Goal: Transaction & Acquisition: Purchase product/service

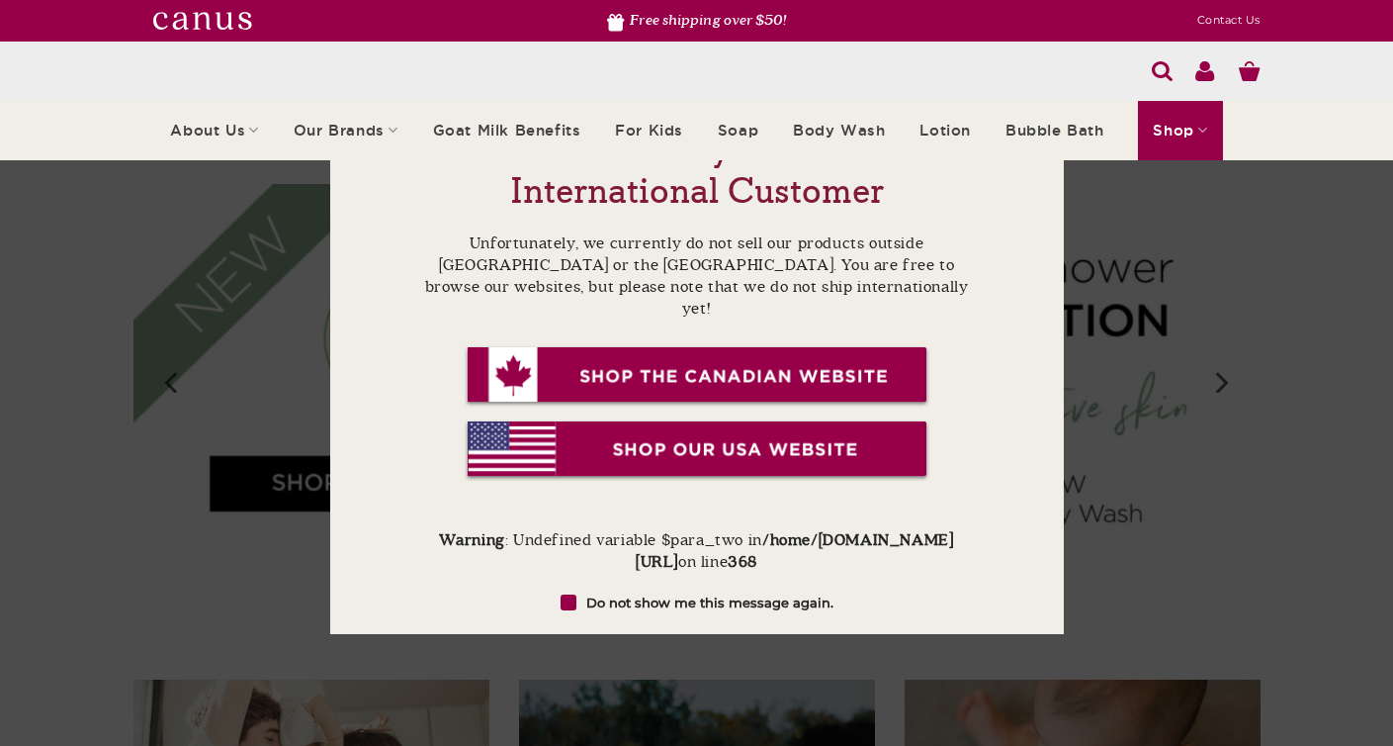
click at [1211, 263] on div "Looks a like you are an International Customer Unfortunately, we currently do n…" at bounding box center [696, 373] width 1393 height 746
drag, startPoint x: 631, startPoint y: 614, endPoint x: 633, endPoint y: 604, distance: 10.1
click at [631, 615] on form "Looks a like you are an International Customer Unfortunately, we currently do n…" at bounding box center [697, 373] width 556 height 490
drag, startPoint x: 633, startPoint y: 597, endPoint x: 652, endPoint y: 593, distance: 19.2
click at [633, 597] on label "Do not show me this message again." at bounding box center [697, 602] width 556 height 20
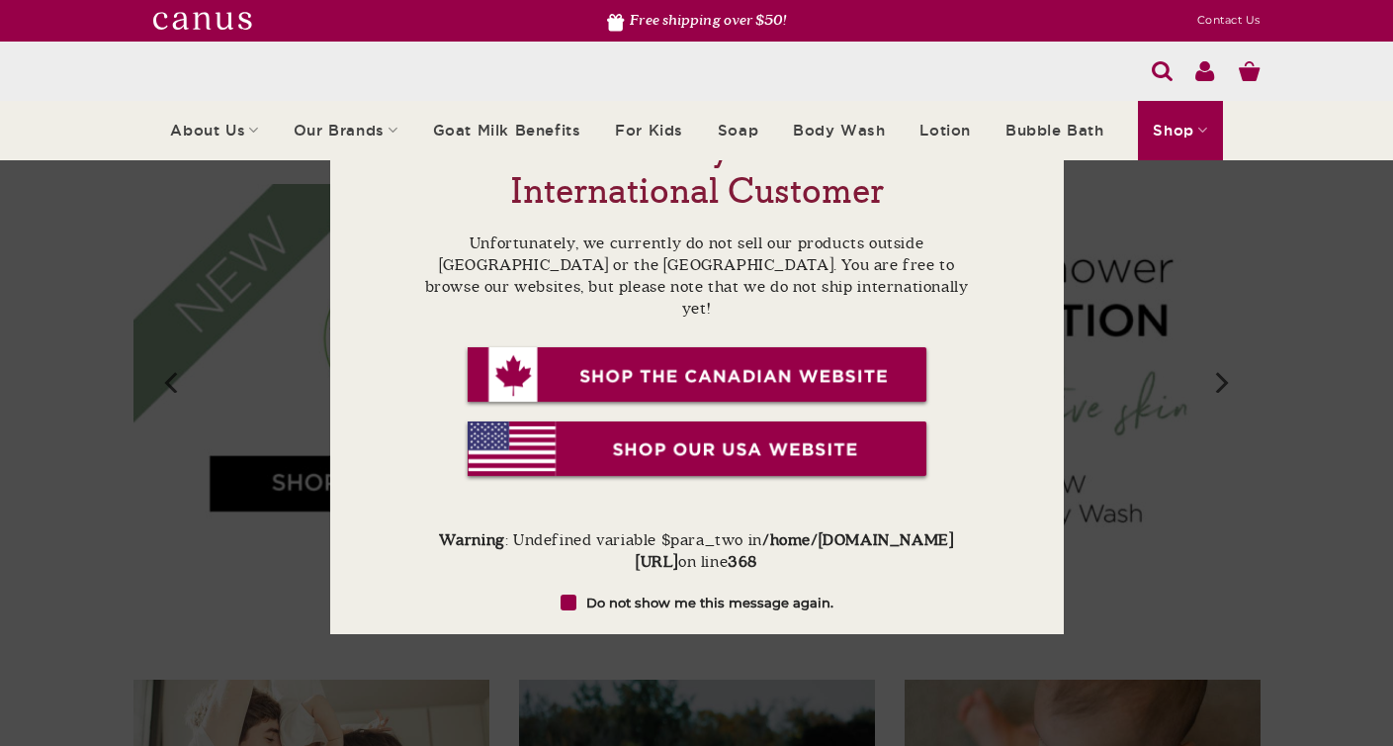
click at [680, 597] on input "Do not show me this message again." at bounding box center [686, 602] width 13 height 13
checkbox input "true"
click at [1188, 476] on div "Looks a like you are an International Customer Unfortunately, we currently do n…" at bounding box center [696, 373] width 1393 height 746
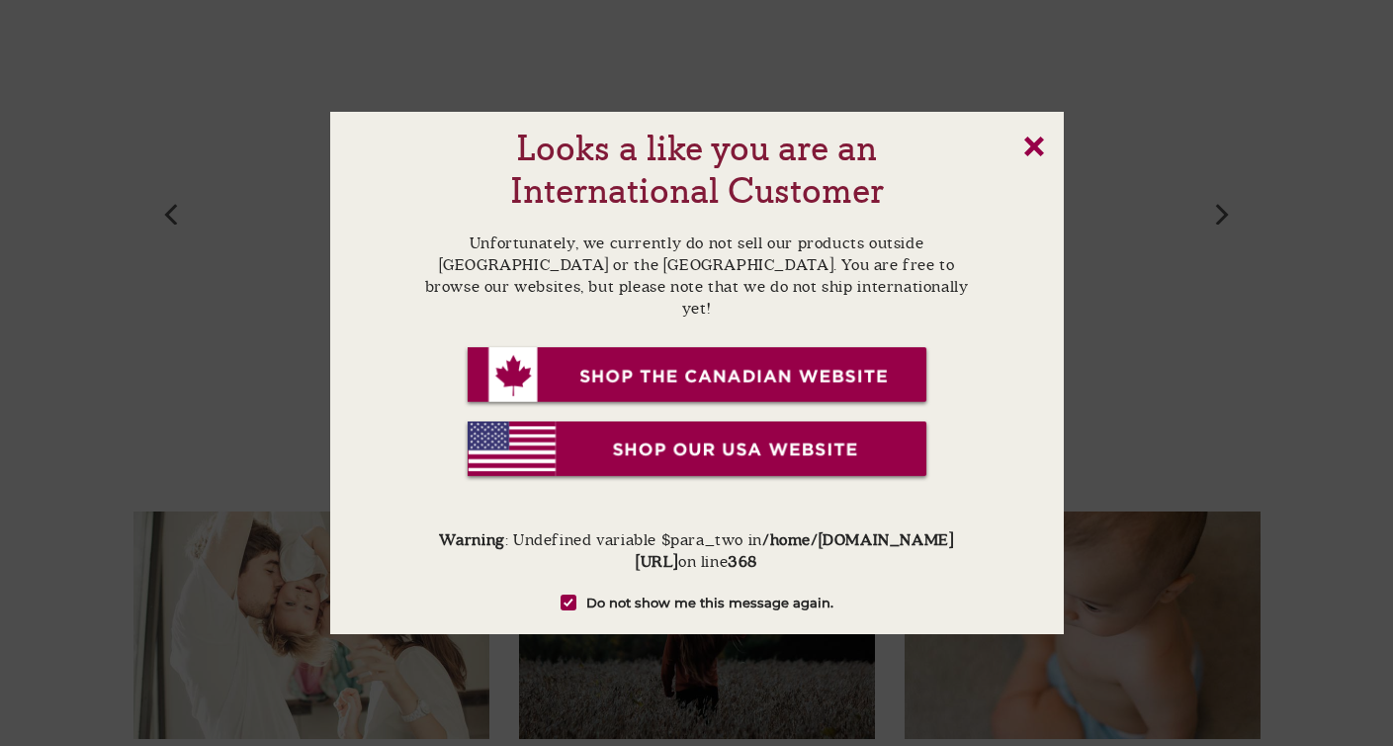
scroll to position [186, 0]
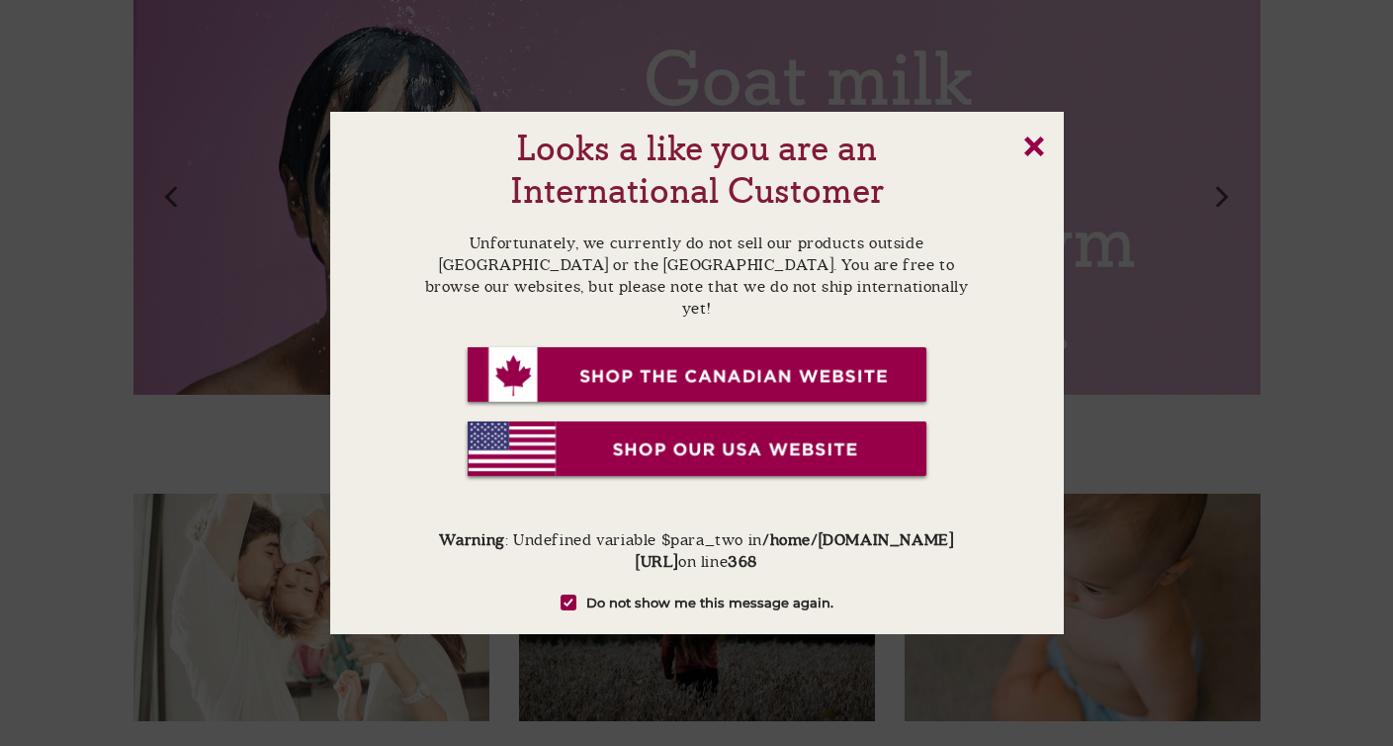
drag, startPoint x: 1035, startPoint y: 138, endPoint x: 1045, endPoint y: 167, distance: 30.3
click at [1035, 138] on link "x" at bounding box center [1035, 146] width 20 height 20
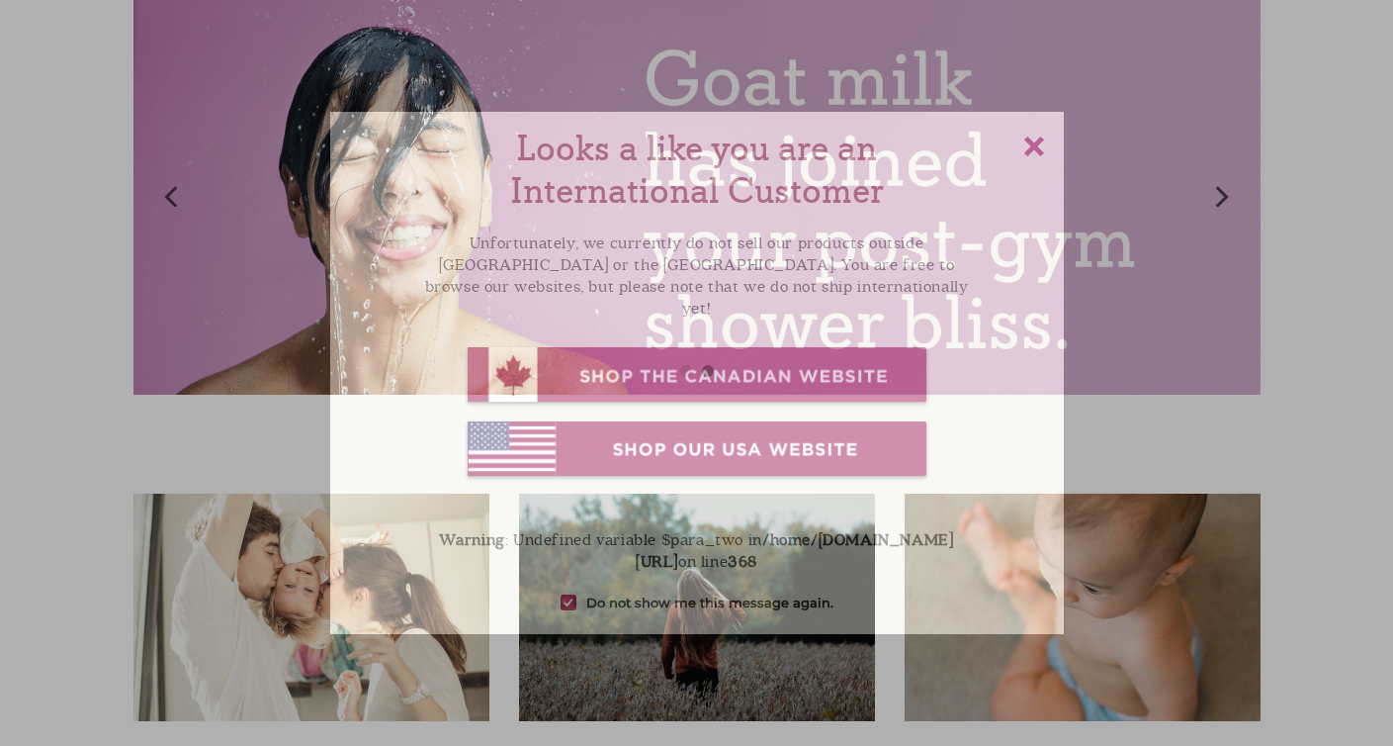
scroll to position [0, 0]
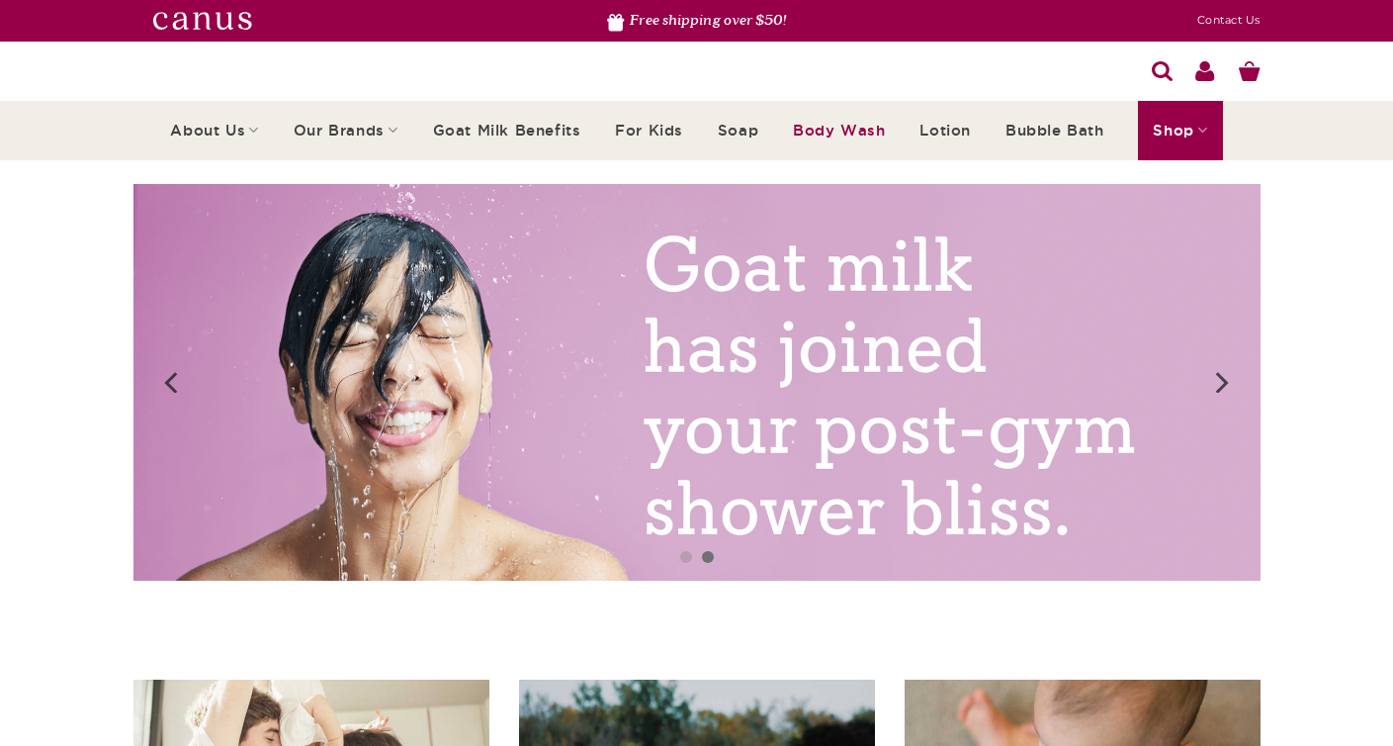
click at [836, 128] on link "Body Wash" at bounding box center [839, 130] width 92 height 55
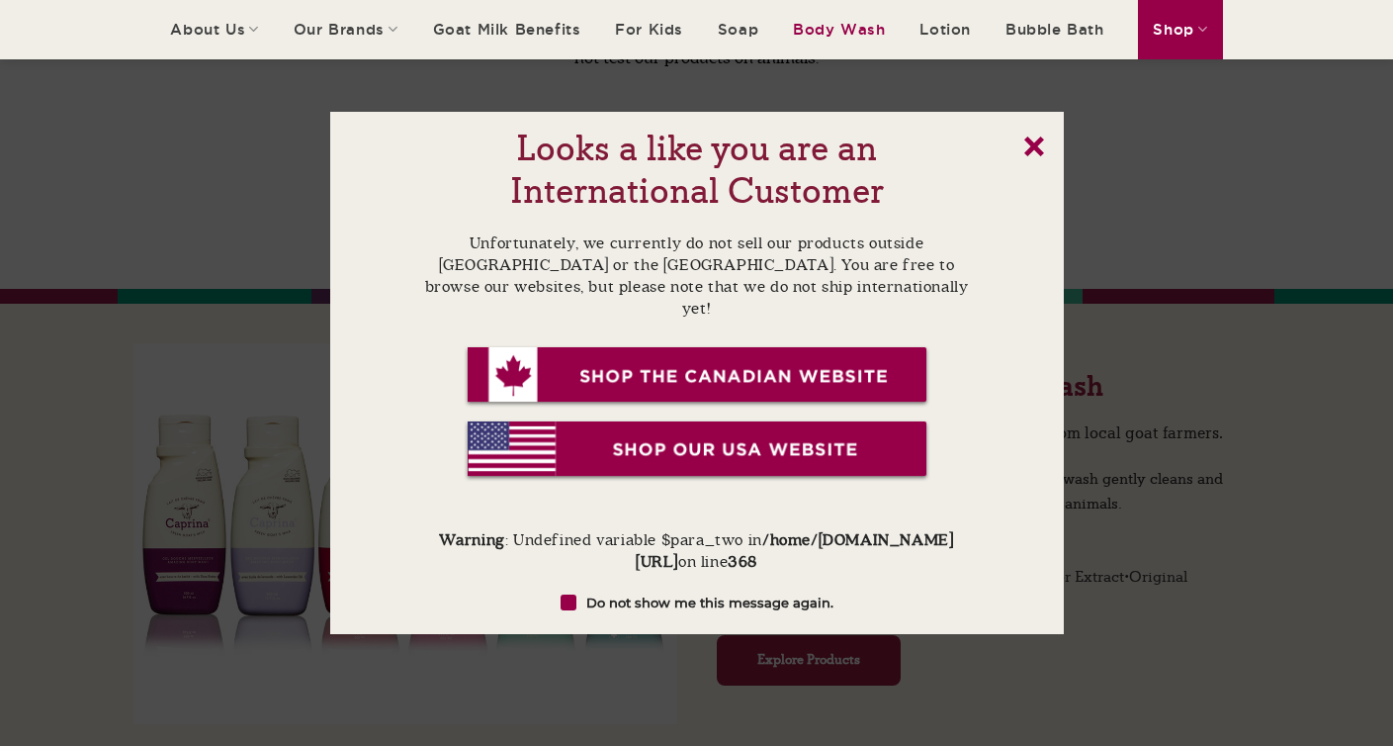
scroll to position [393, 0]
drag, startPoint x: 572, startPoint y: 606, endPoint x: 622, endPoint y: 581, distance: 56.6
click at [572, 606] on span at bounding box center [569, 602] width 16 height 16
click at [680, 606] on input "Do not show me this message again." at bounding box center [686, 602] width 13 height 13
checkbox input "true"
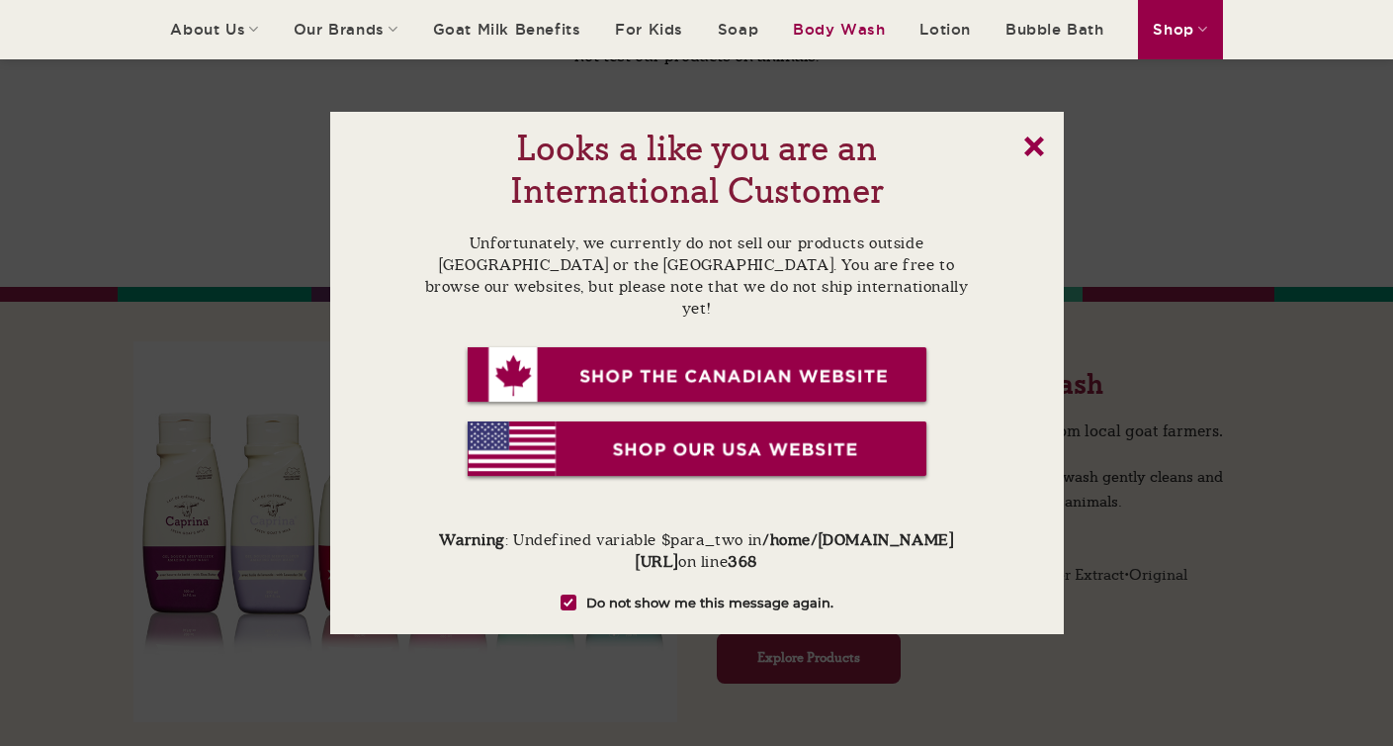
click at [1034, 147] on link "x" at bounding box center [1035, 146] width 20 height 20
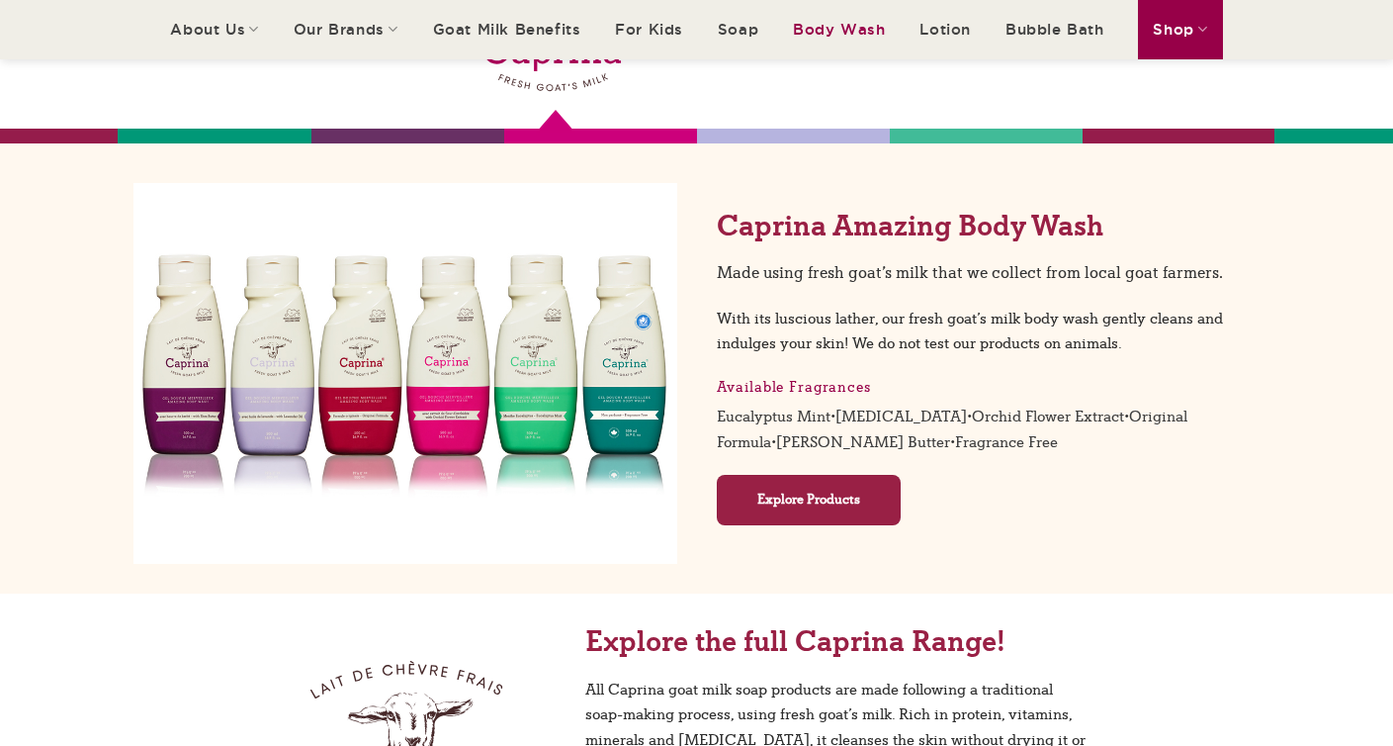
scroll to position [867, 0]
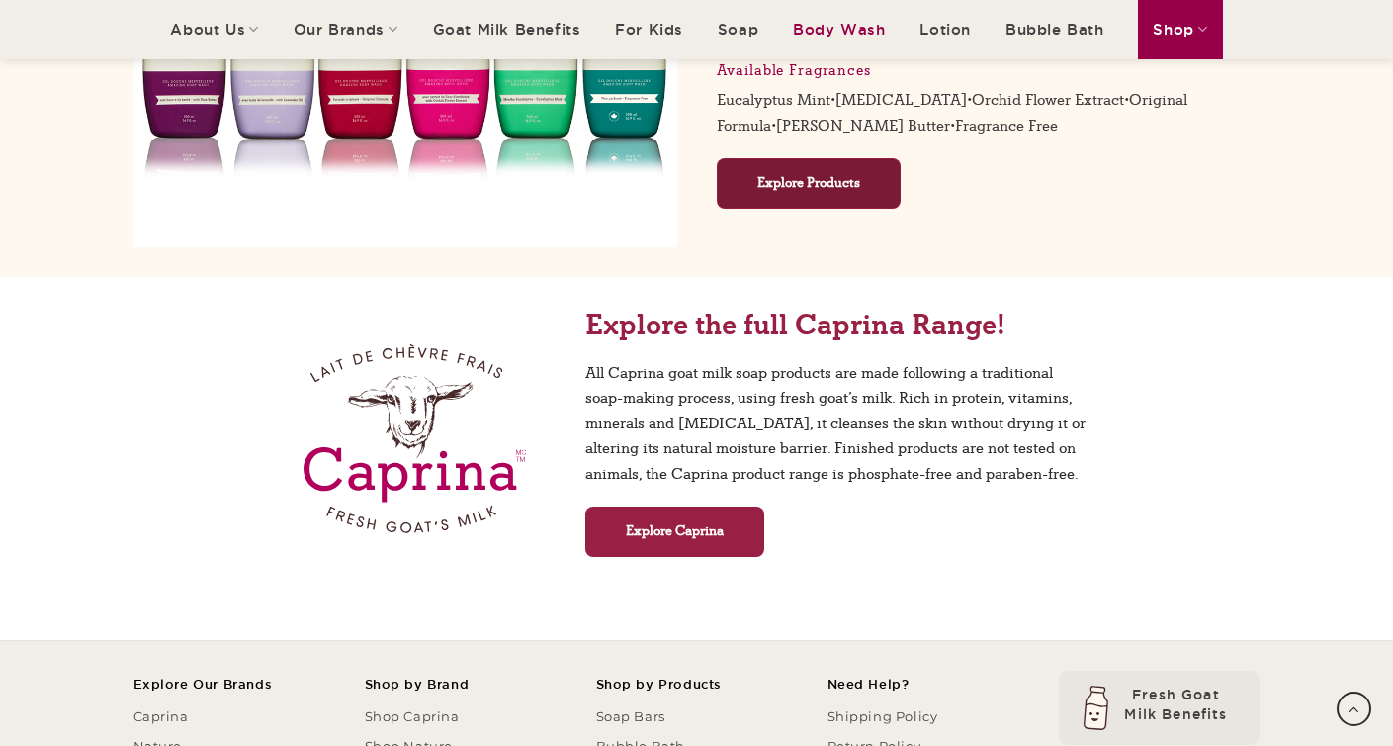
click at [796, 183] on span "Explore Products" at bounding box center [809, 183] width 103 height 22
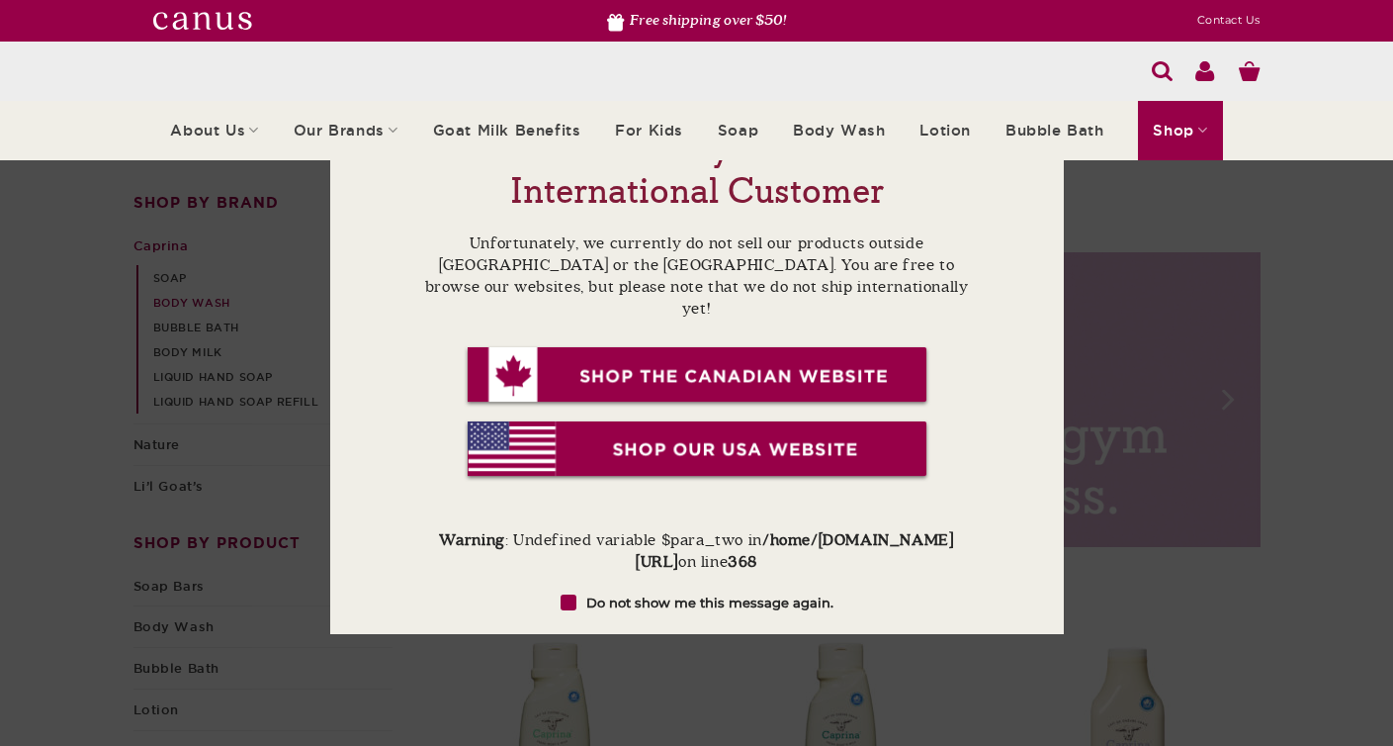
click at [581, 600] on label "Do not show me this message again." at bounding box center [697, 602] width 556 height 20
click at [680, 600] on input "Do not show me this message again." at bounding box center [686, 602] width 13 height 13
checkbox input "true"
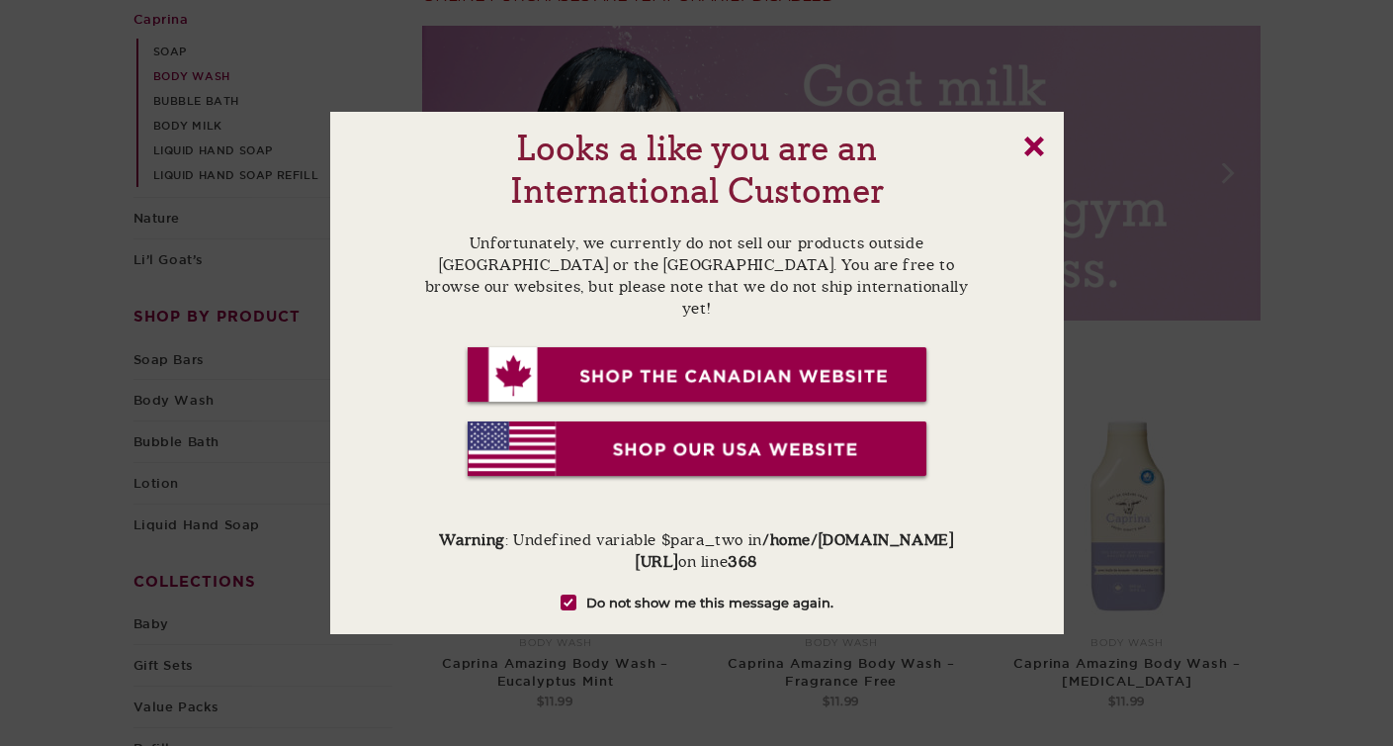
scroll to position [241, 0]
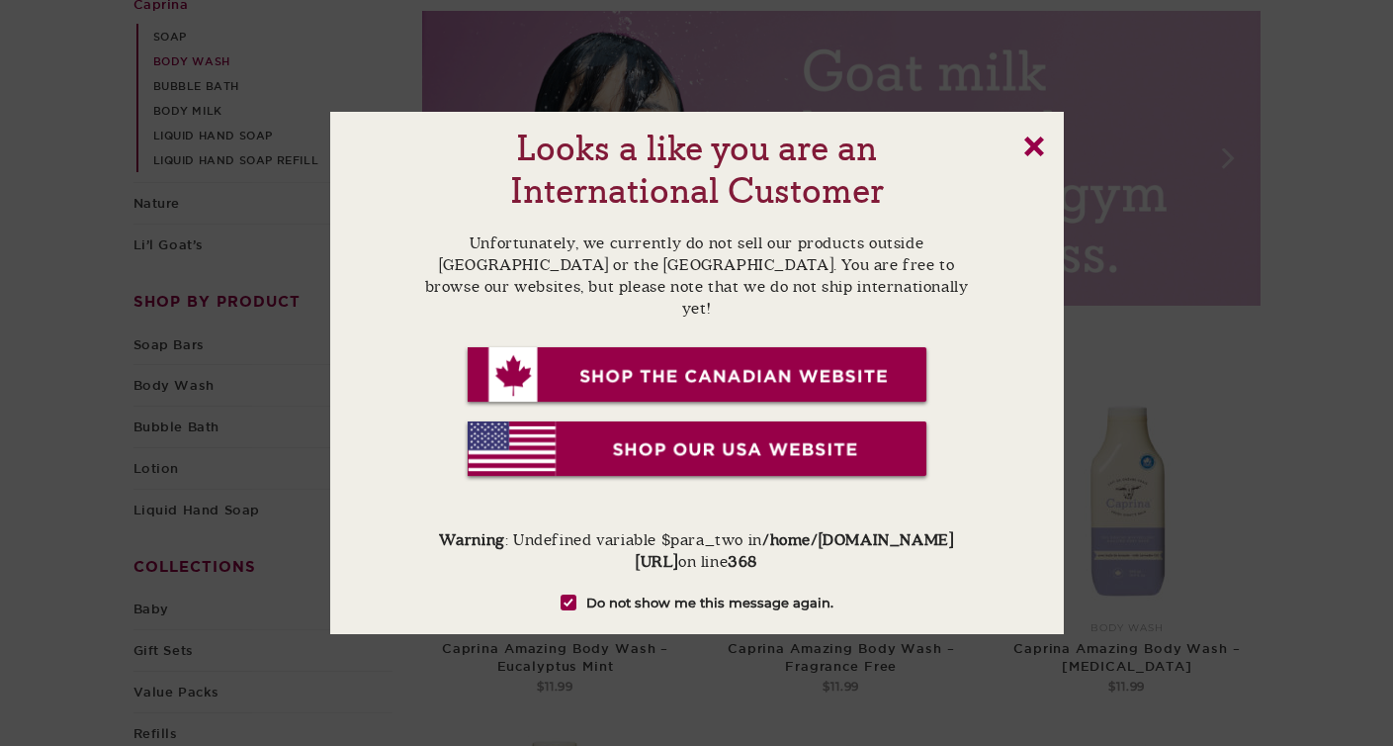
drag, startPoint x: 1033, startPoint y: 134, endPoint x: 1032, endPoint y: 148, distance: 14.9
click at [1033, 134] on div "Looks a like you are an International Customer Unfortunately, we currently do n…" at bounding box center [697, 373] width 734 height 522
click at [1032, 150] on link "x" at bounding box center [1035, 146] width 20 height 20
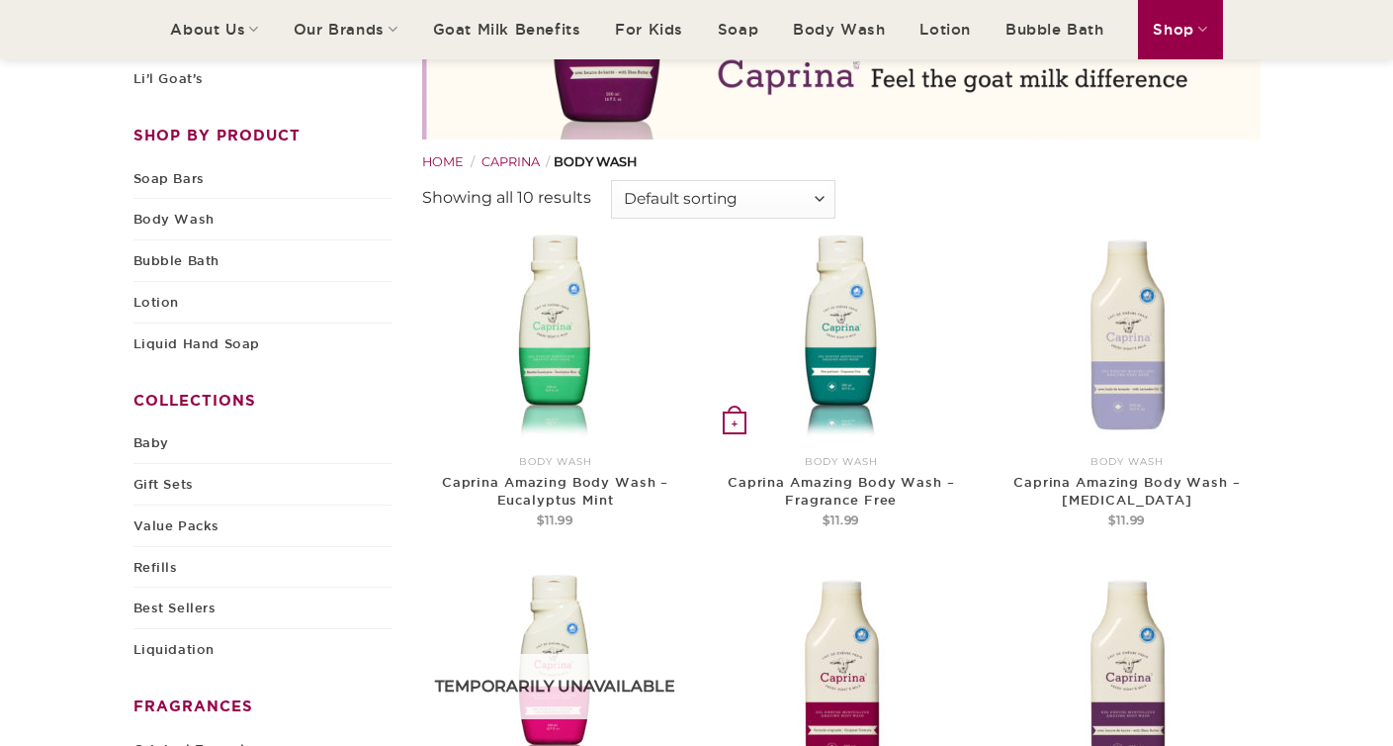
scroll to position [406, 0]
click at [832, 364] on img at bounding box center [842, 336] width 214 height 214
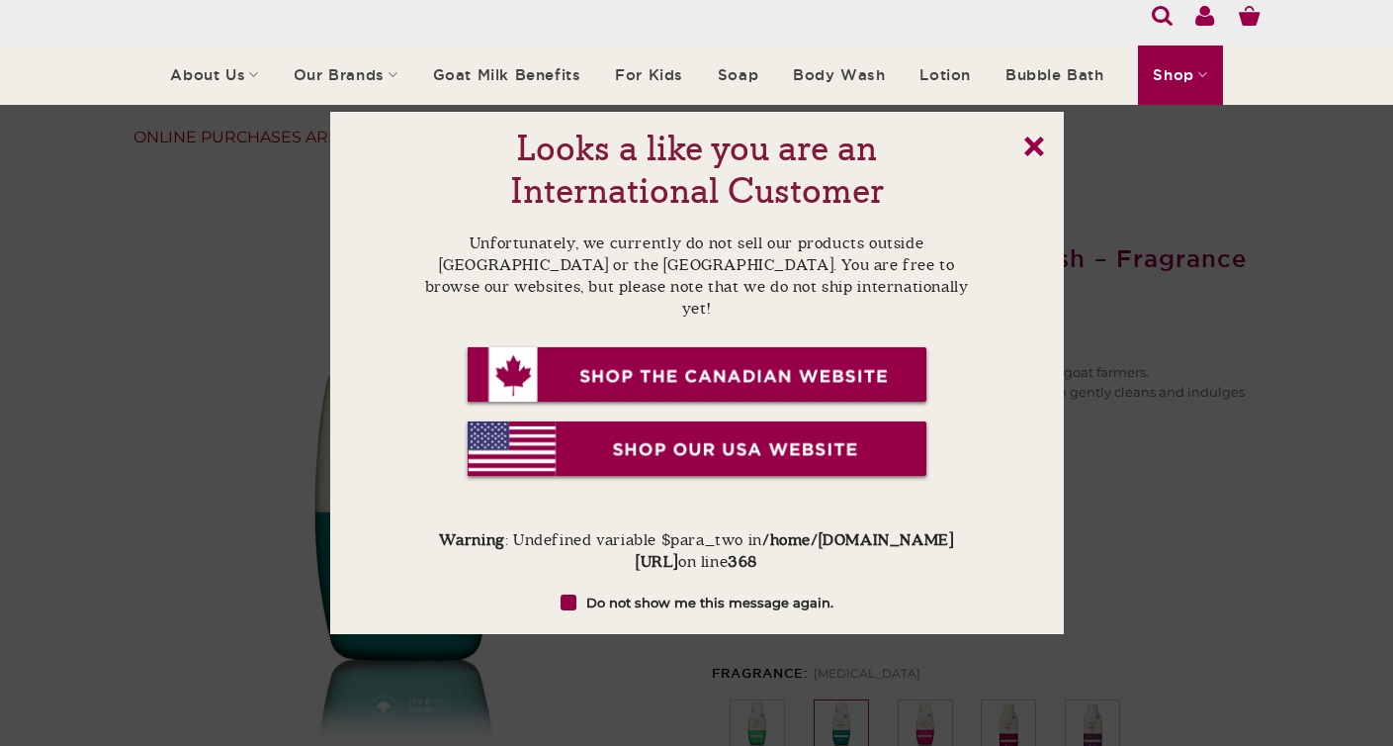
scroll to position [74, 0]
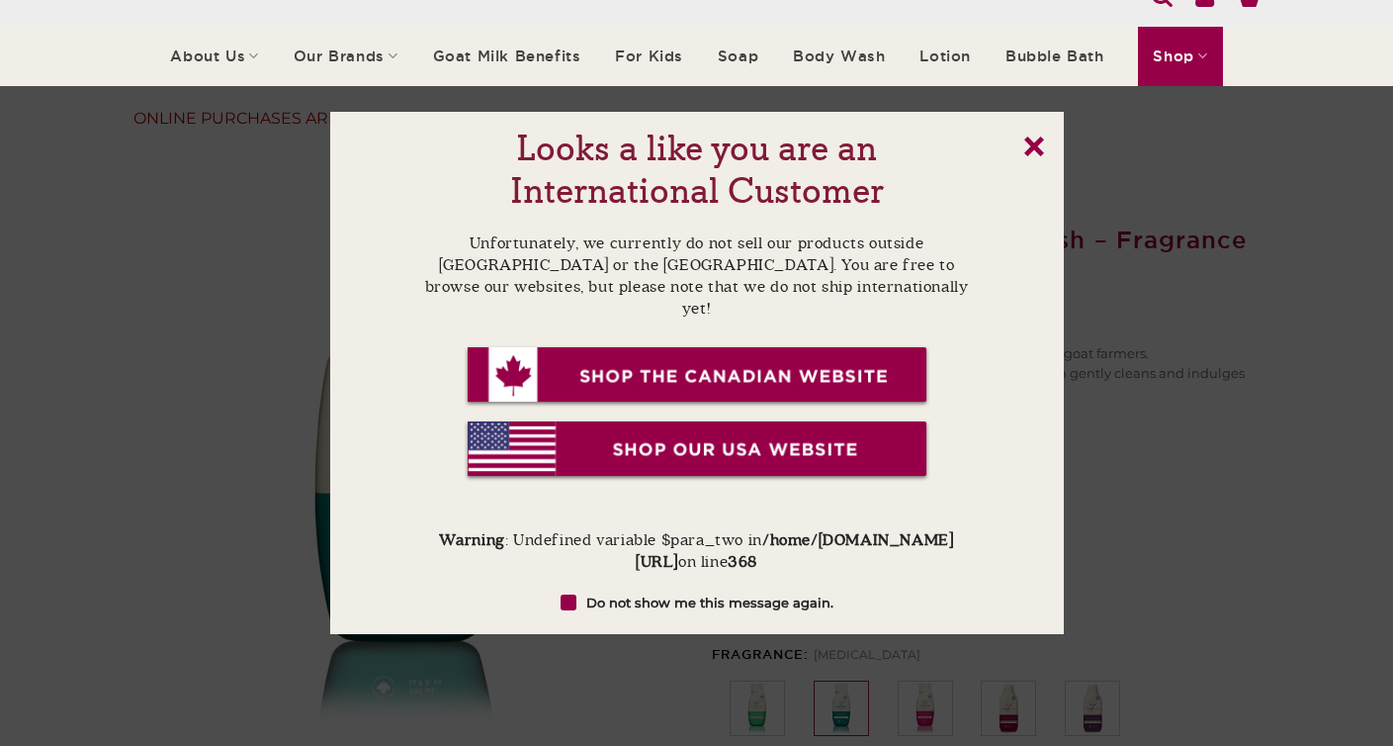
click at [683, 604] on input "Do not show me this message again." at bounding box center [686, 602] width 13 height 13
checkbox input "true"
drag, startPoint x: 1045, startPoint y: 144, endPoint x: 1028, endPoint y: 149, distance: 18.5
click at [1045, 144] on div "Looks a like you are an International Customer Unfortunately, we currently do n…" at bounding box center [697, 373] width 734 height 522
click at [1022, 149] on div "Looks a like you are an International Customer Unfortunately, we currently do n…" at bounding box center [697, 373] width 734 height 522
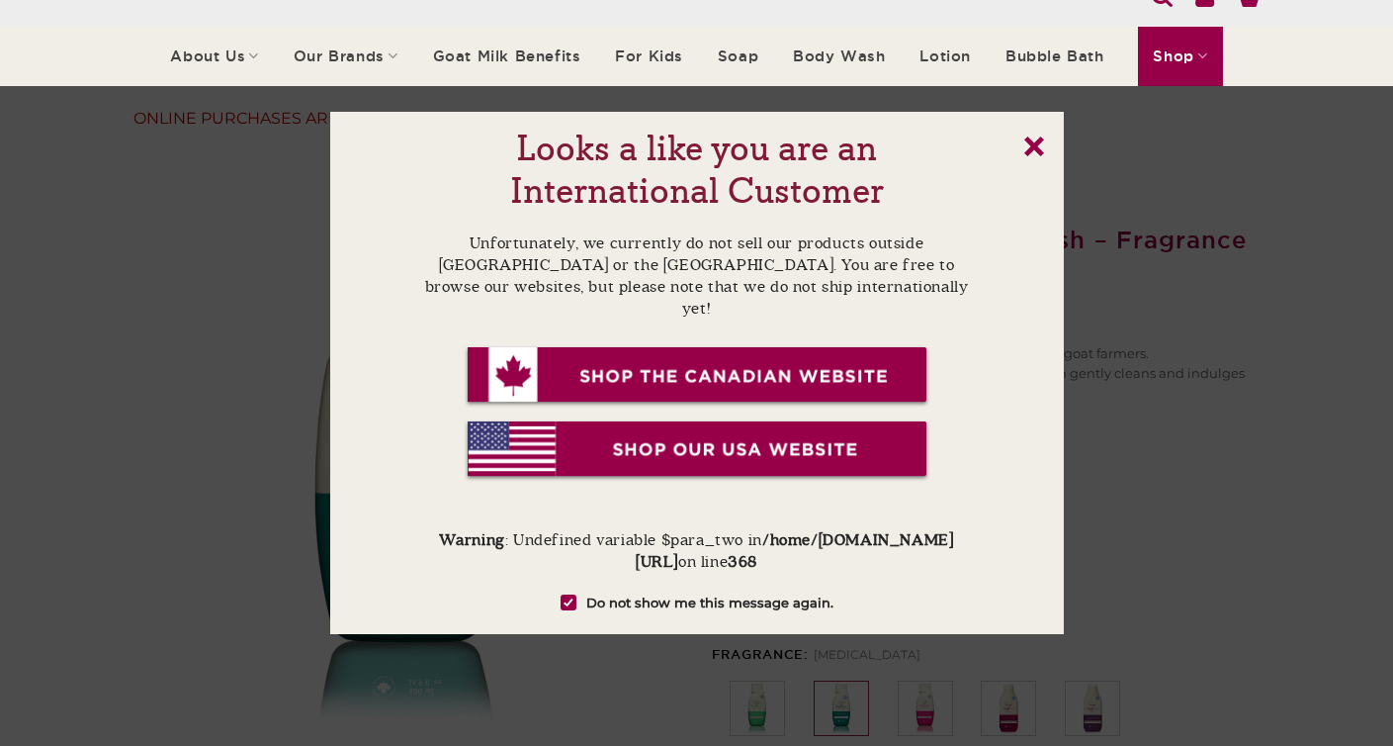
drag, startPoint x: 1033, startPoint y: 143, endPoint x: 1197, endPoint y: 314, distance: 236.4
click at [1032, 143] on link "x" at bounding box center [1035, 146] width 20 height 20
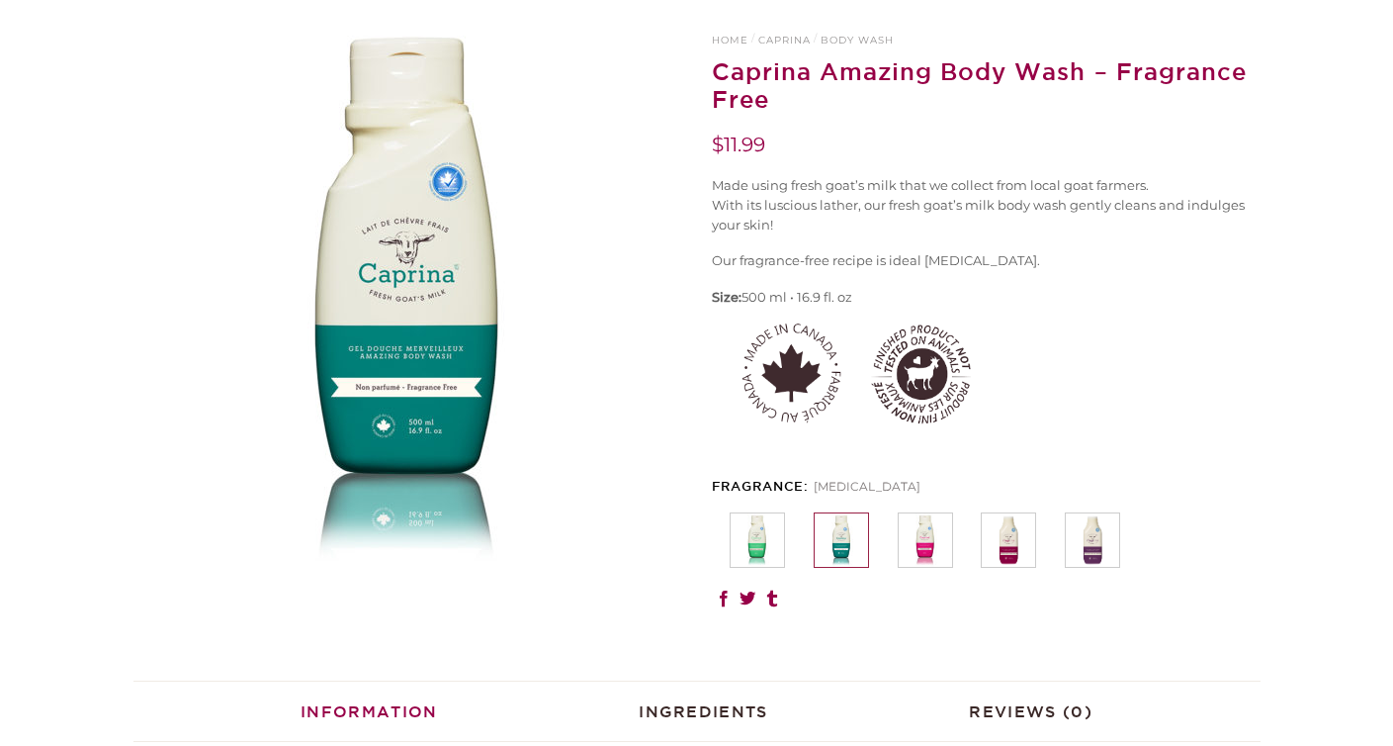
scroll to position [0, 0]
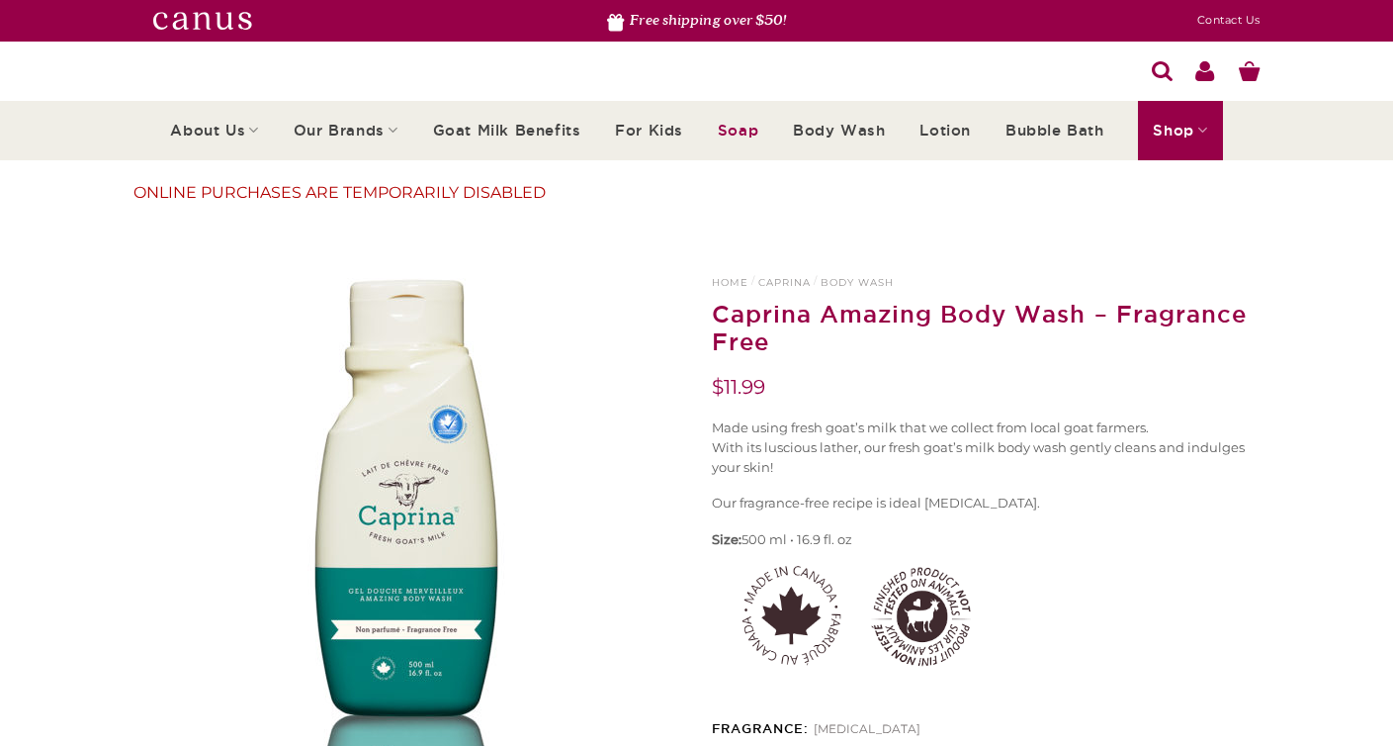
click at [747, 130] on link "Soap" at bounding box center [738, 130] width 41 height 55
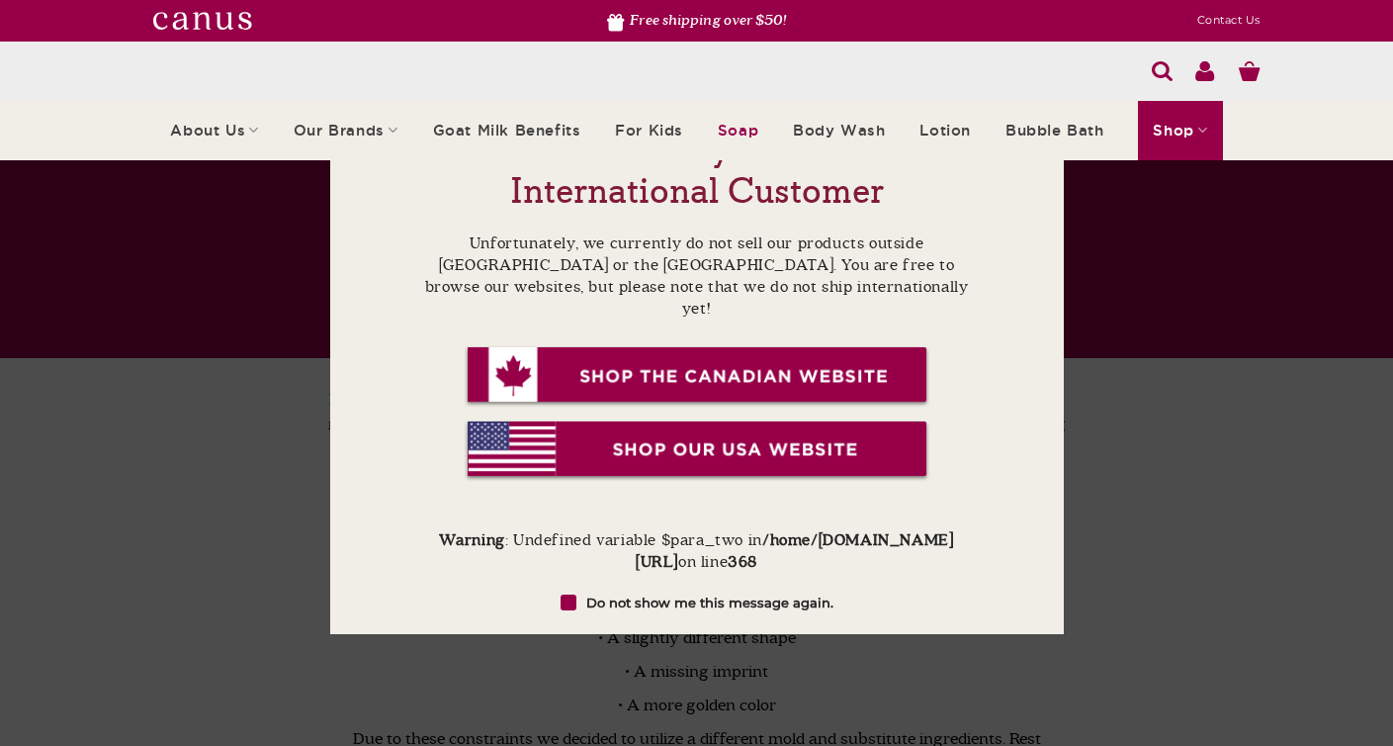
click at [571, 604] on span at bounding box center [569, 602] width 16 height 16
click at [680, 604] on input "Do not show me this message again." at bounding box center [686, 602] width 13 height 13
checkbox input "true"
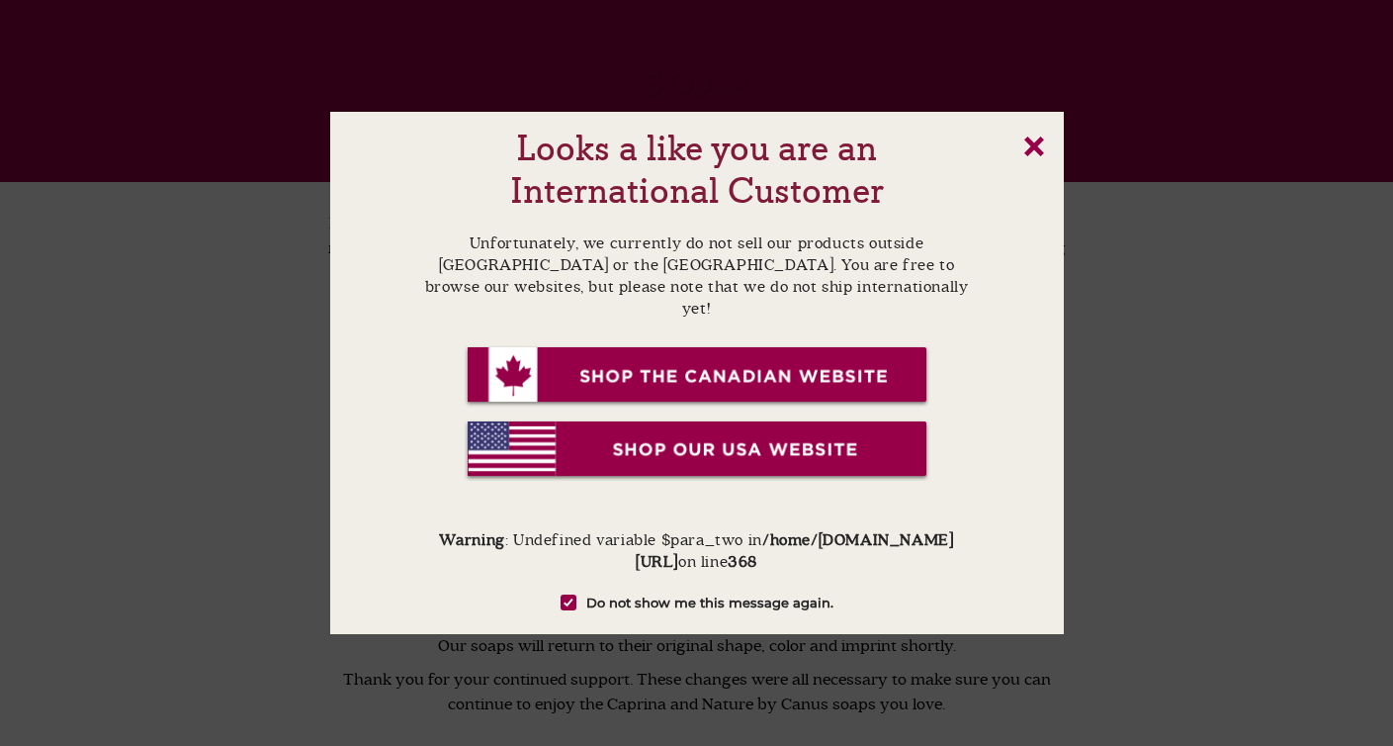
scroll to position [182, 0]
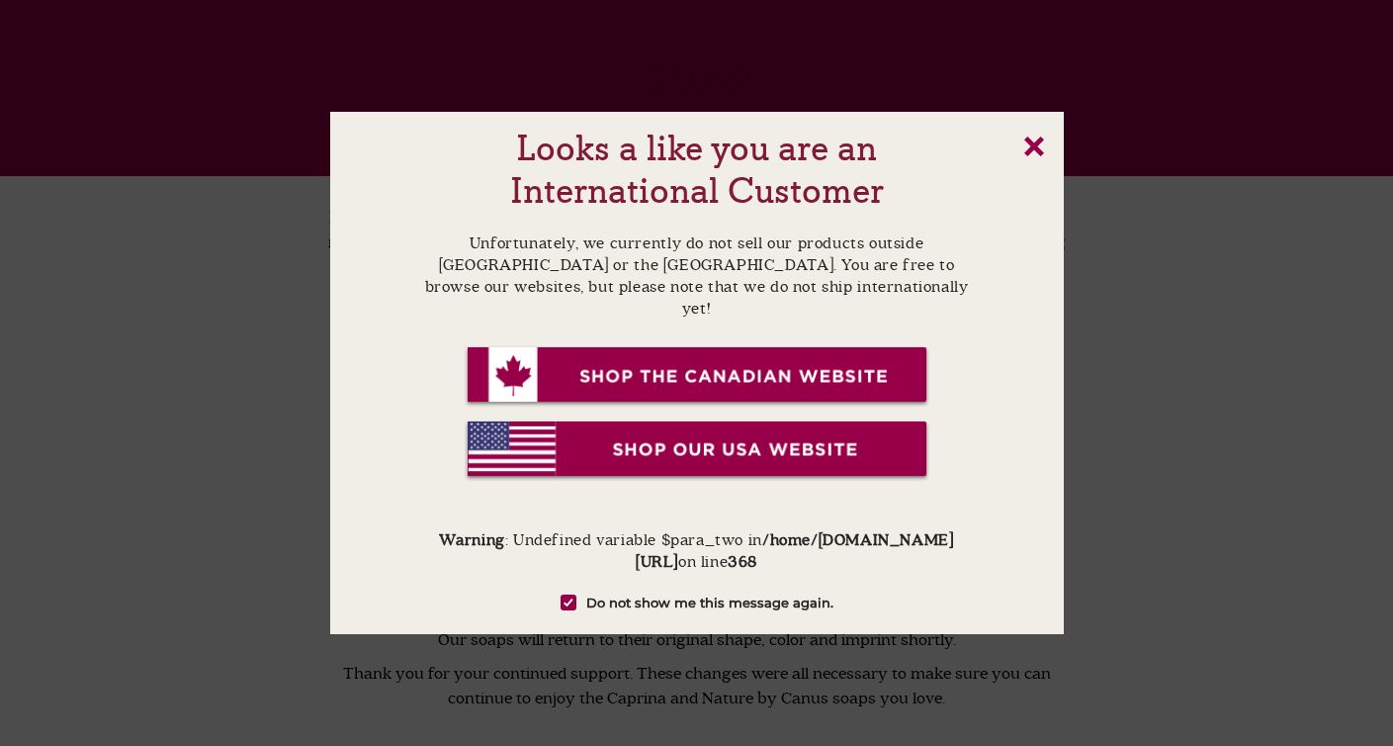
click at [1030, 144] on link "x" at bounding box center [1035, 146] width 20 height 20
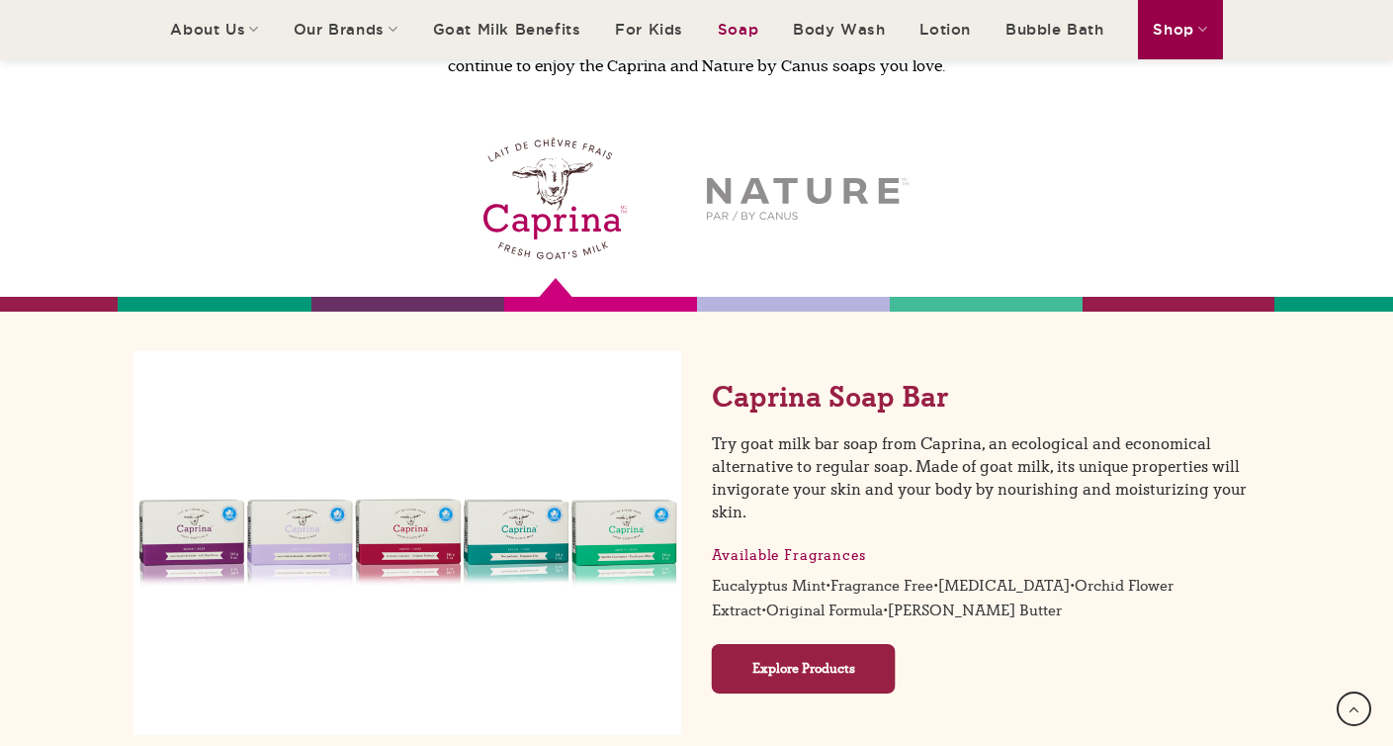
scroll to position [712, 0]
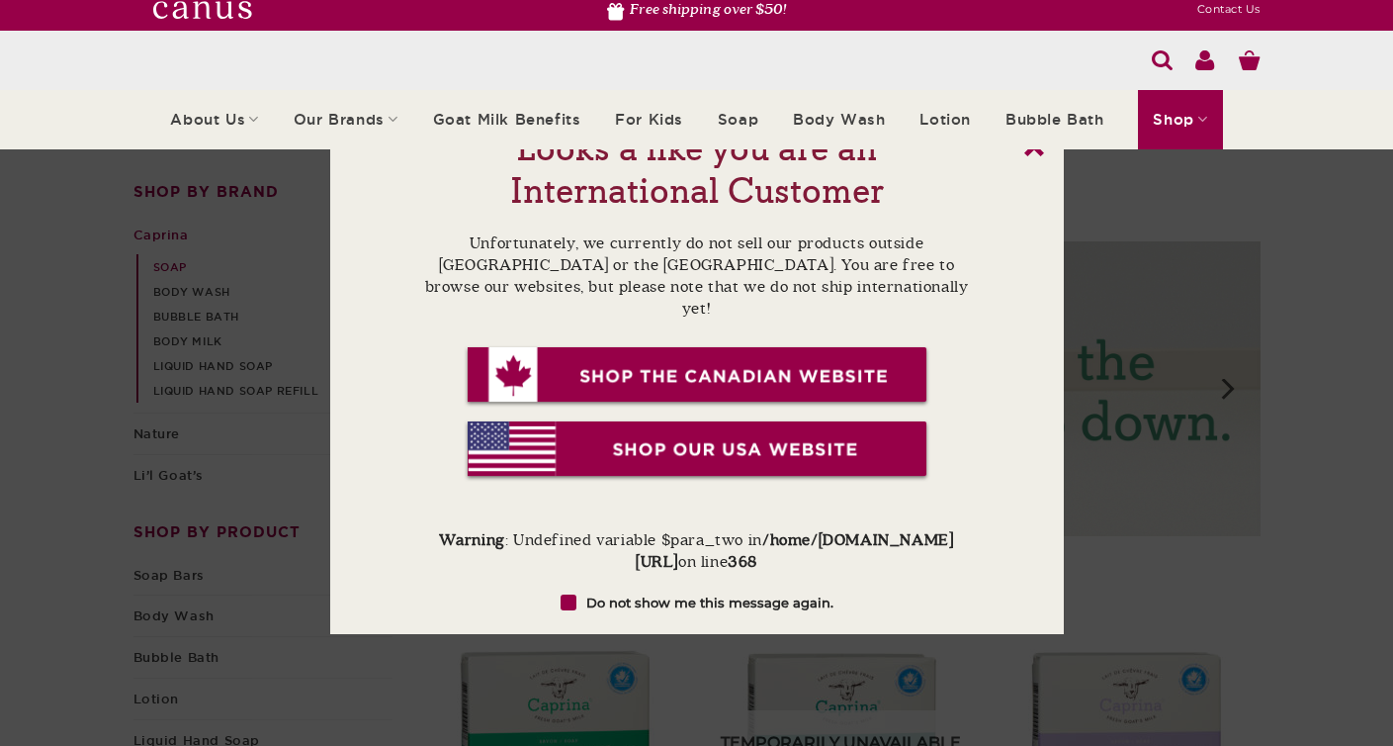
scroll to position [23, 0]
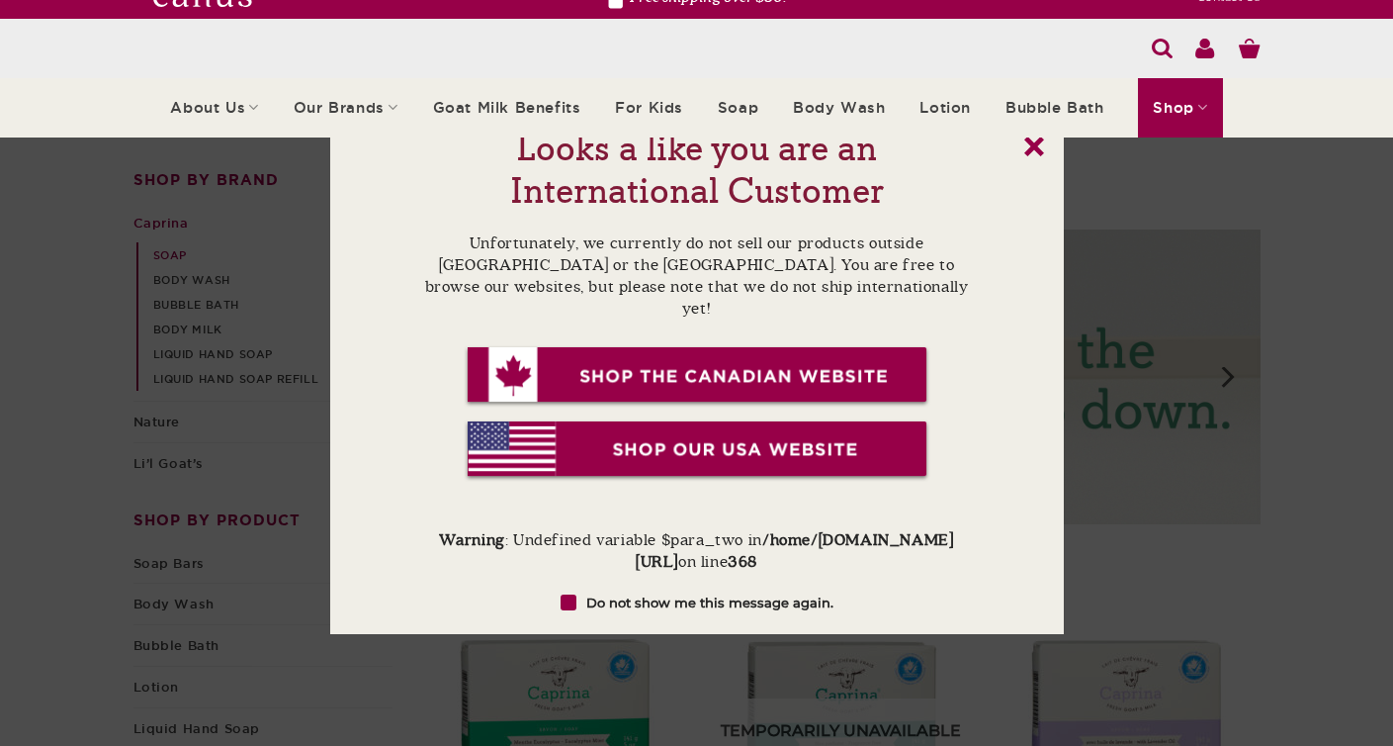
click at [691, 597] on input "Do not show me this message again." at bounding box center [686, 602] width 13 height 13
checkbox input "true"
click at [1038, 137] on link "x" at bounding box center [1035, 146] width 20 height 20
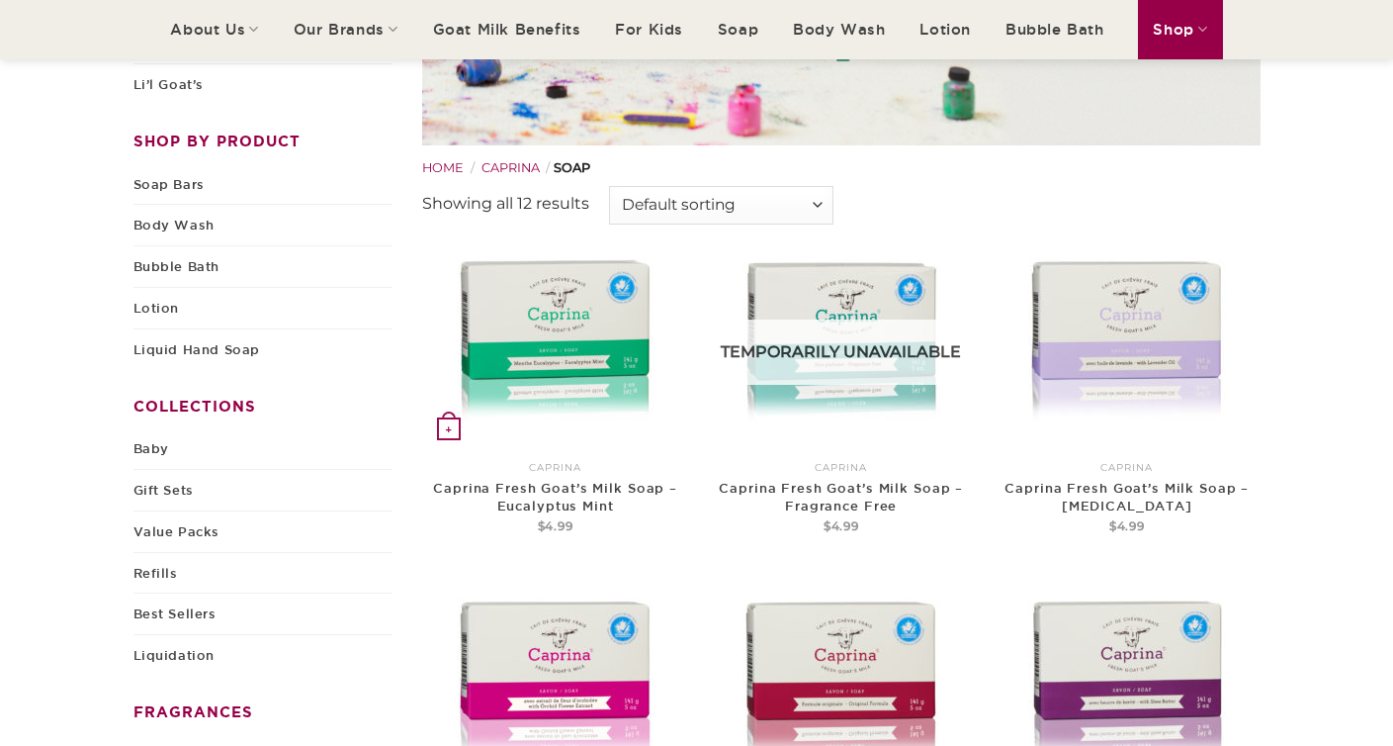
scroll to position [406, 0]
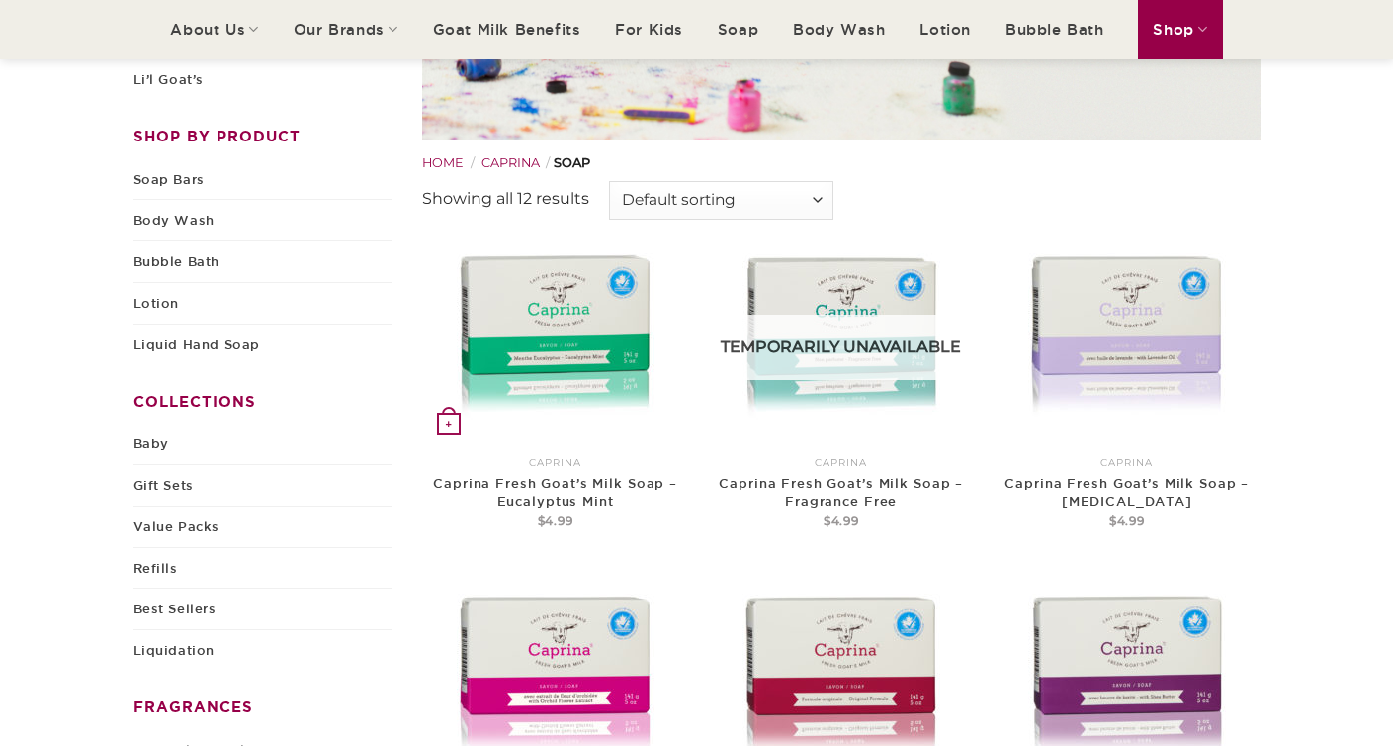
click at [602, 341] on img at bounding box center [556, 336] width 214 height 214
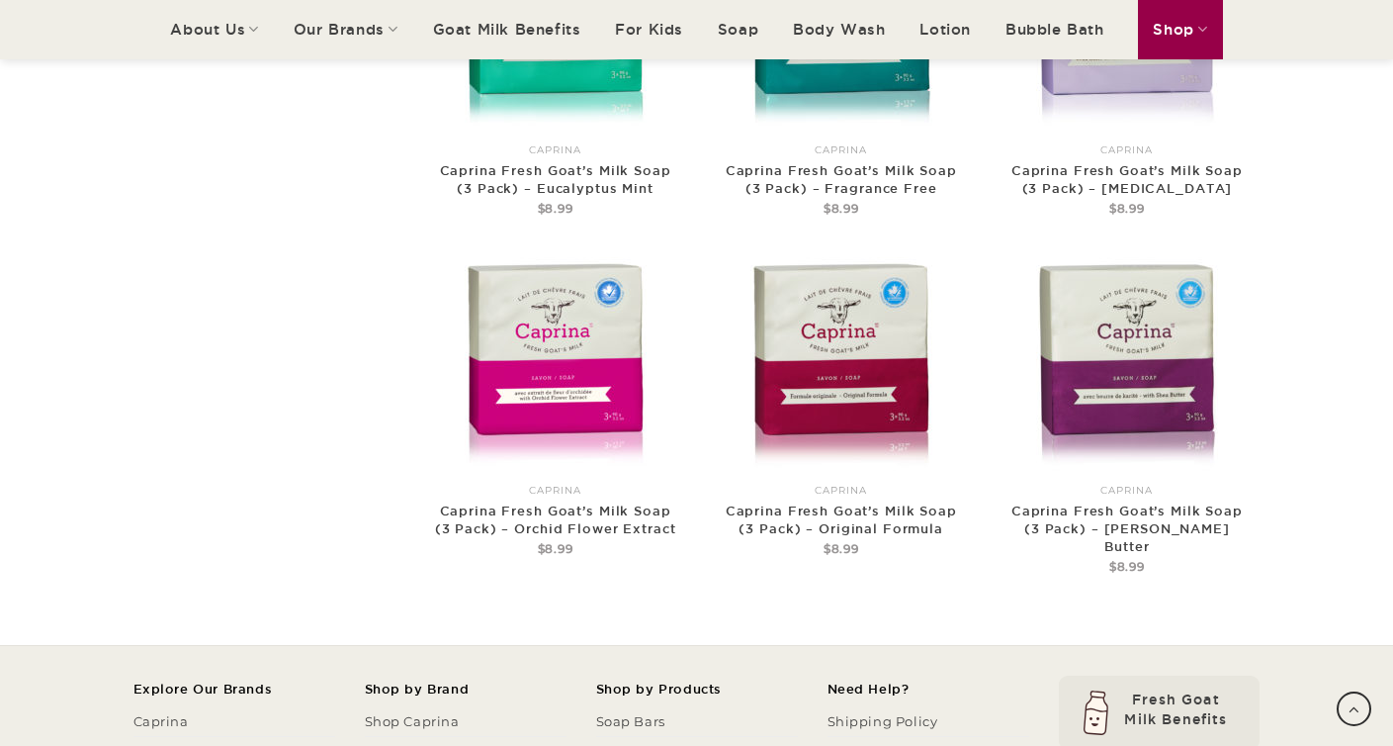
scroll to position [1344, 0]
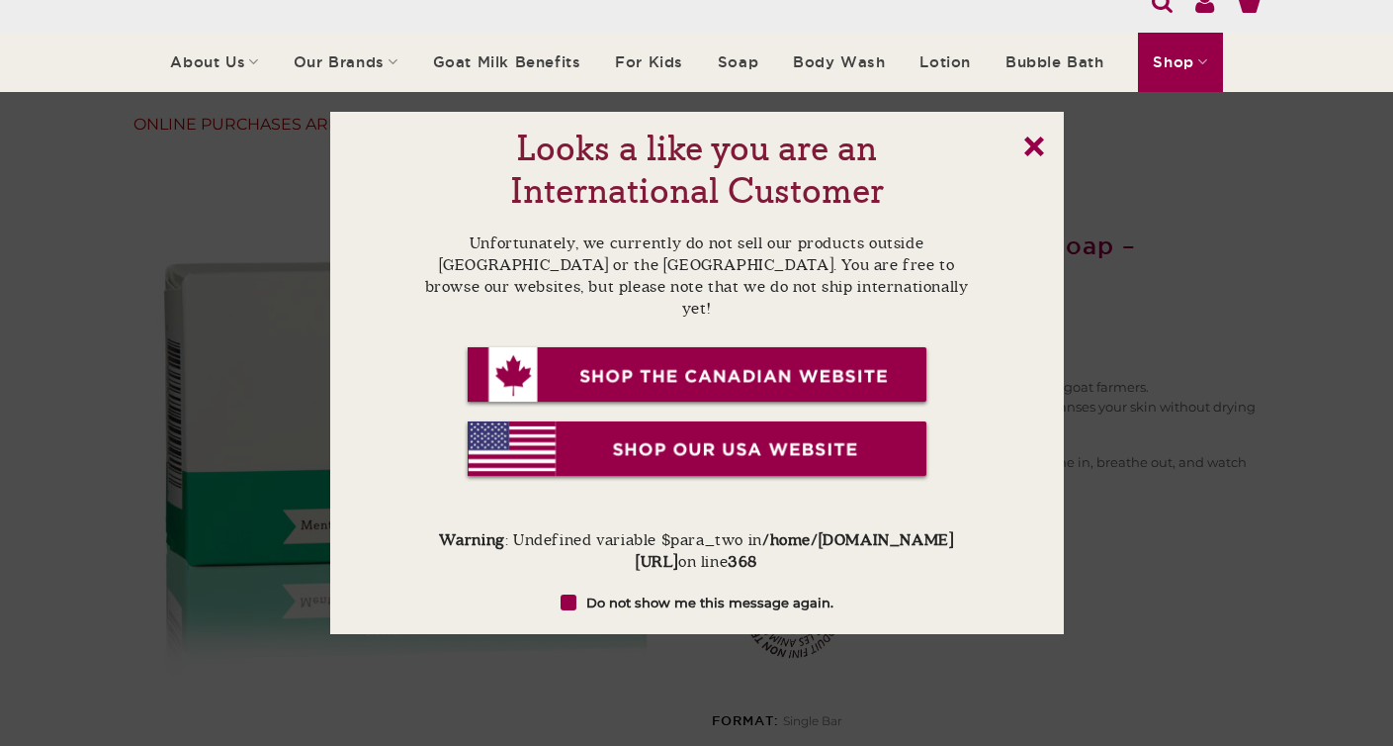
scroll to position [73, 0]
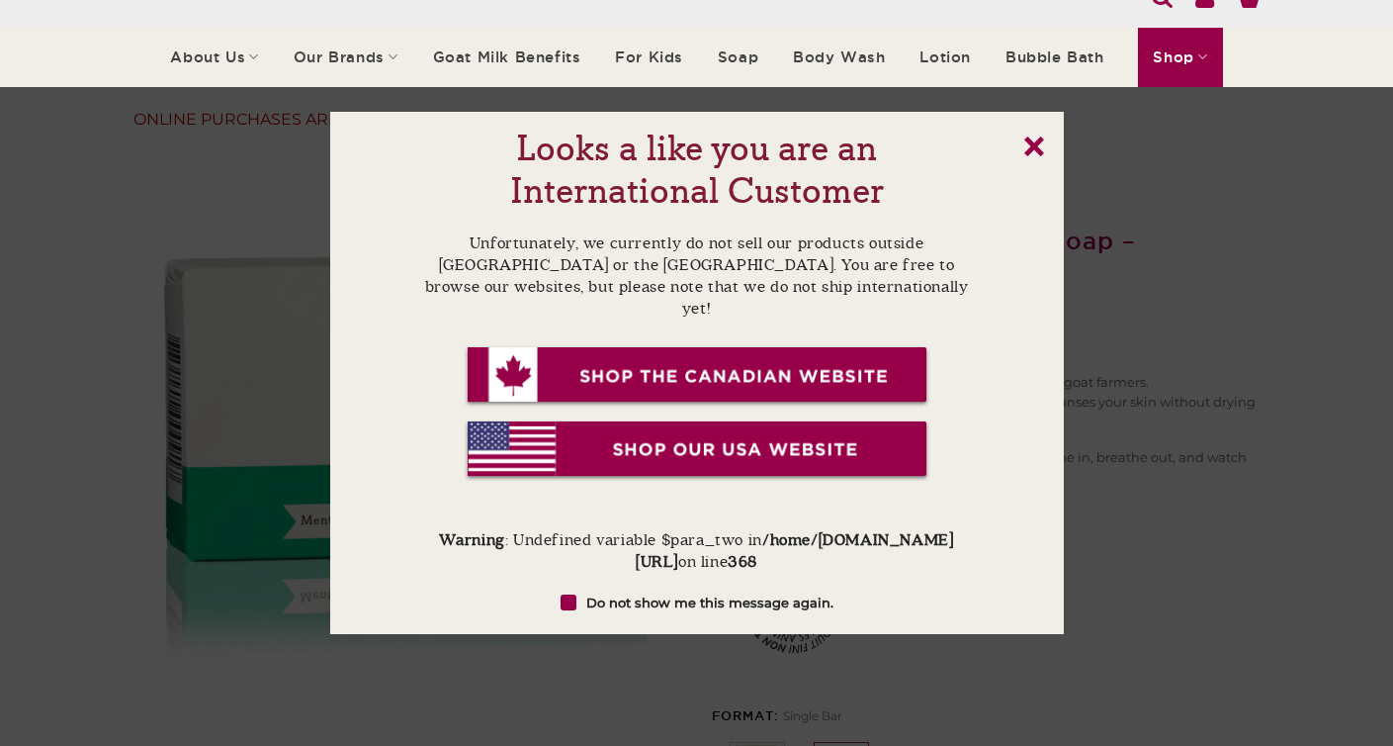
drag, startPoint x: 669, startPoint y: 598, endPoint x: 713, endPoint y: 569, distance: 53.5
click at [671, 598] on label "Do not show me this message again." at bounding box center [697, 602] width 556 height 20
click at [680, 598] on input "Do not show me this message again." at bounding box center [686, 602] width 13 height 13
checkbox input "true"
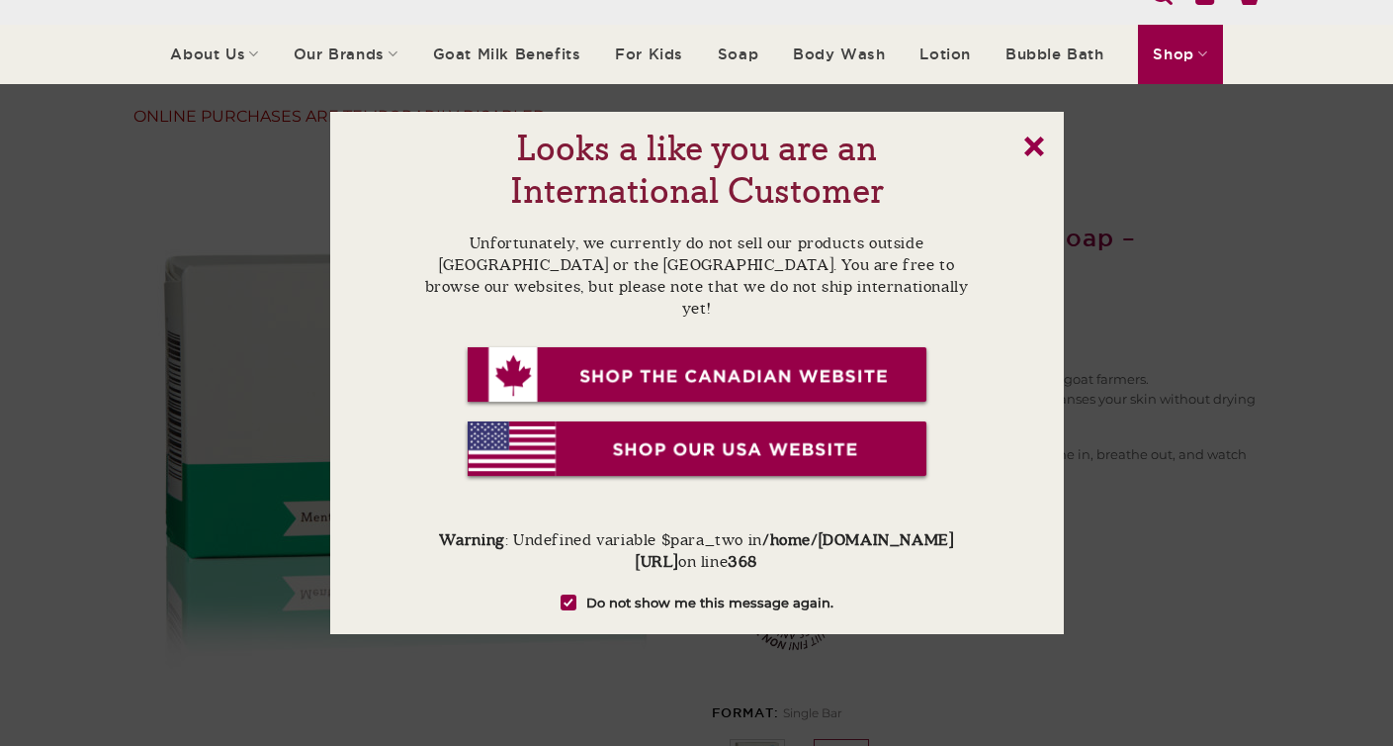
click at [1038, 137] on link "x" at bounding box center [1035, 146] width 20 height 20
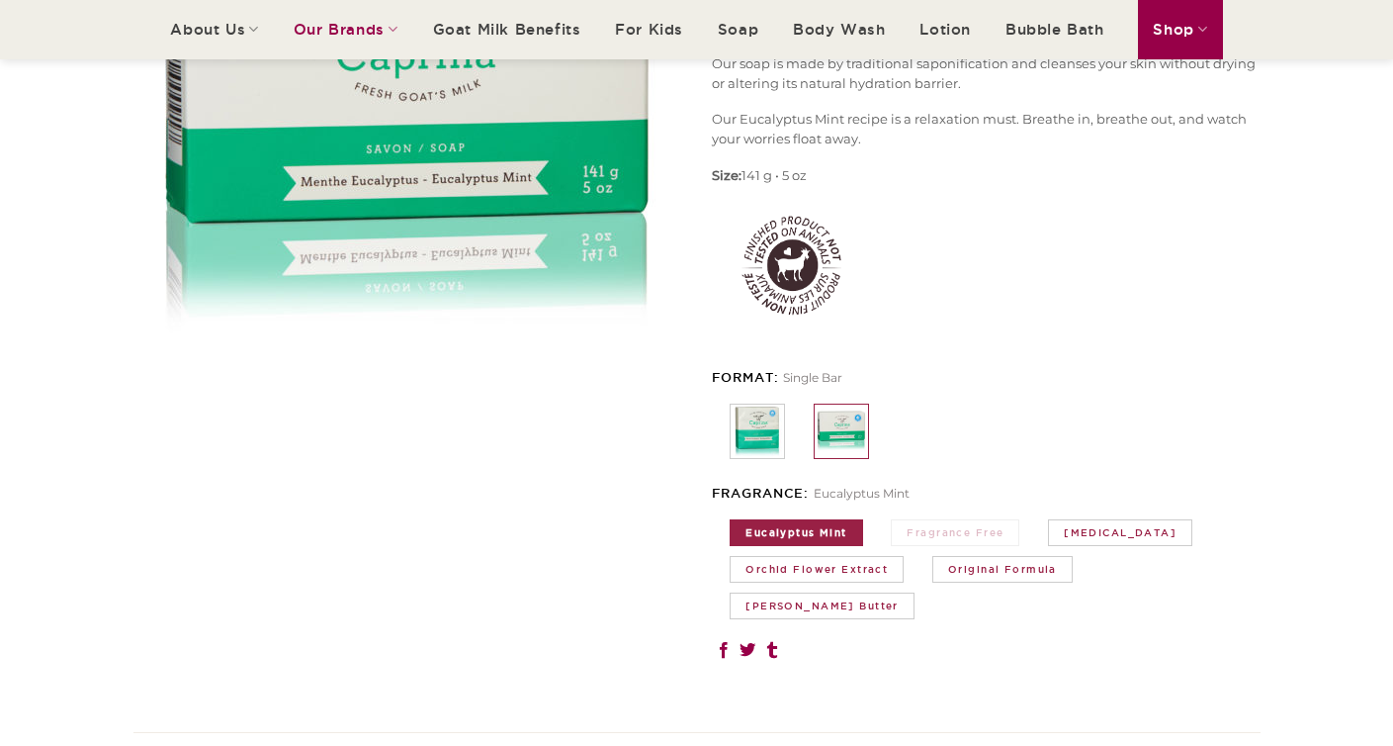
scroll to position [409, 0]
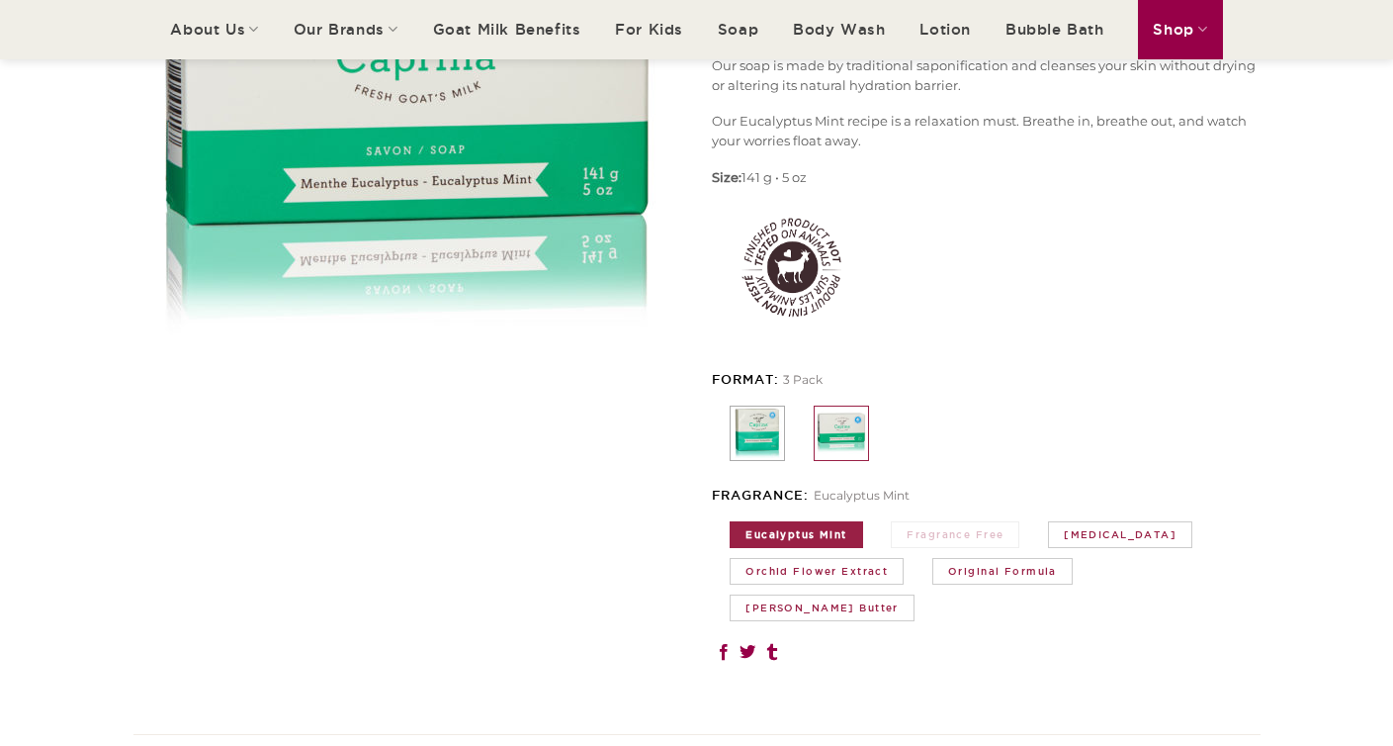
drag, startPoint x: 764, startPoint y: 428, endPoint x: 780, endPoint y: 427, distance: 15.9
click at [764, 428] on img at bounding box center [757, 432] width 53 height 53
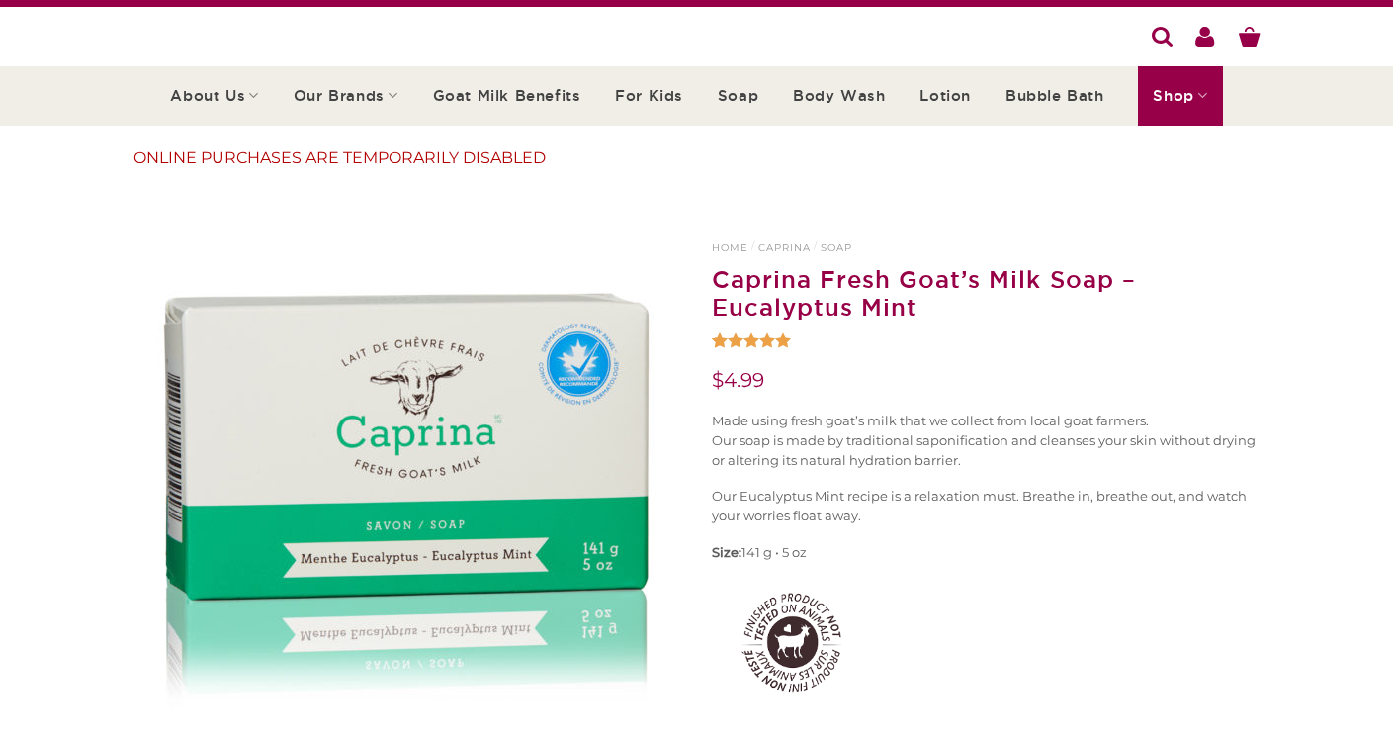
scroll to position [0, 0]
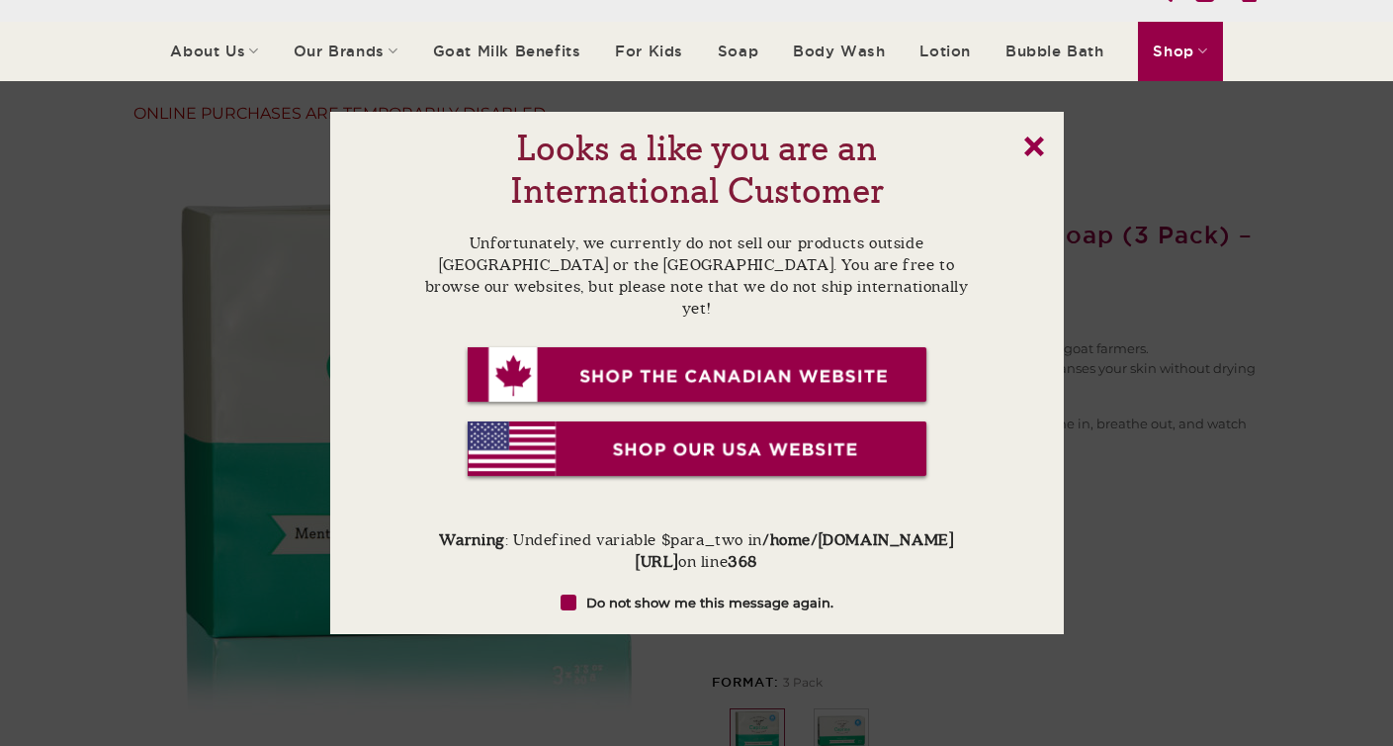
scroll to position [82, 0]
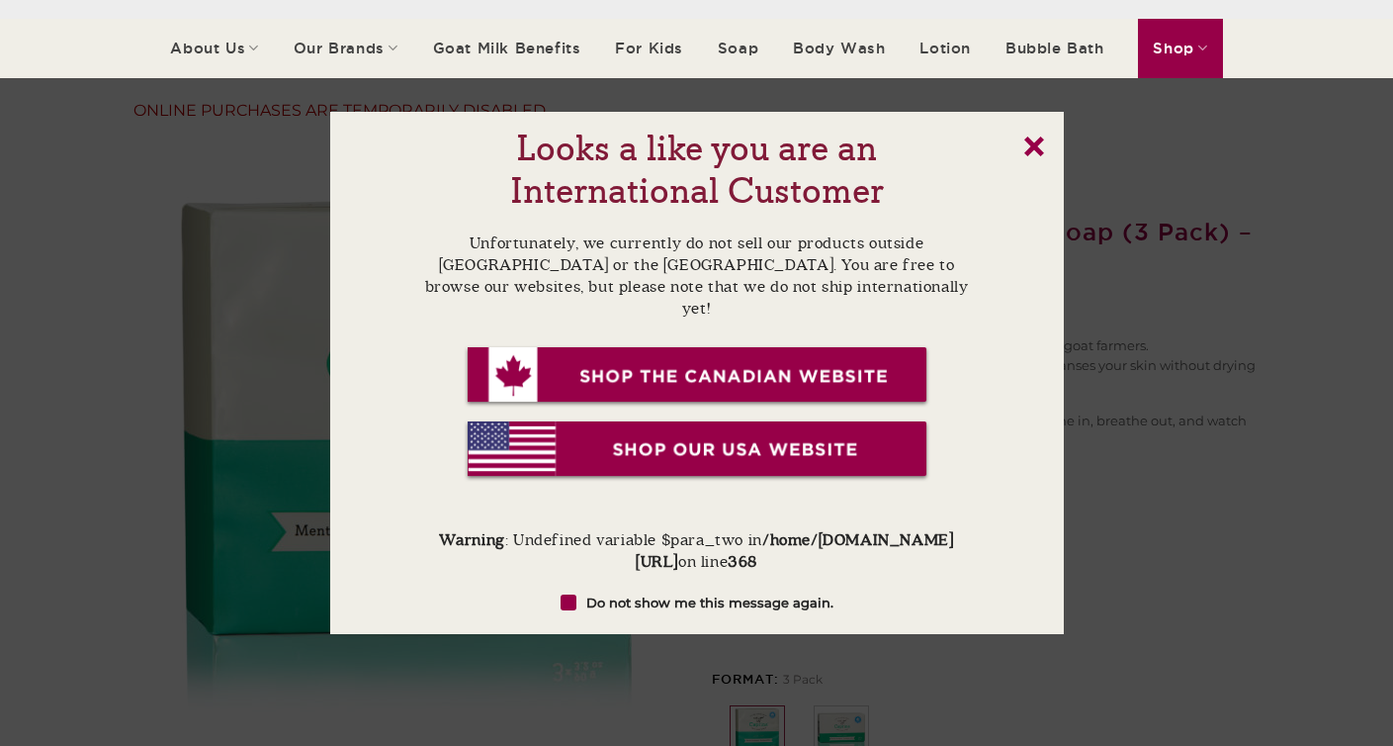
click at [682, 596] on input "Do not show me this message again." at bounding box center [686, 602] width 13 height 13
checkbox input "true"
click at [1025, 146] on link "x" at bounding box center [1035, 146] width 20 height 20
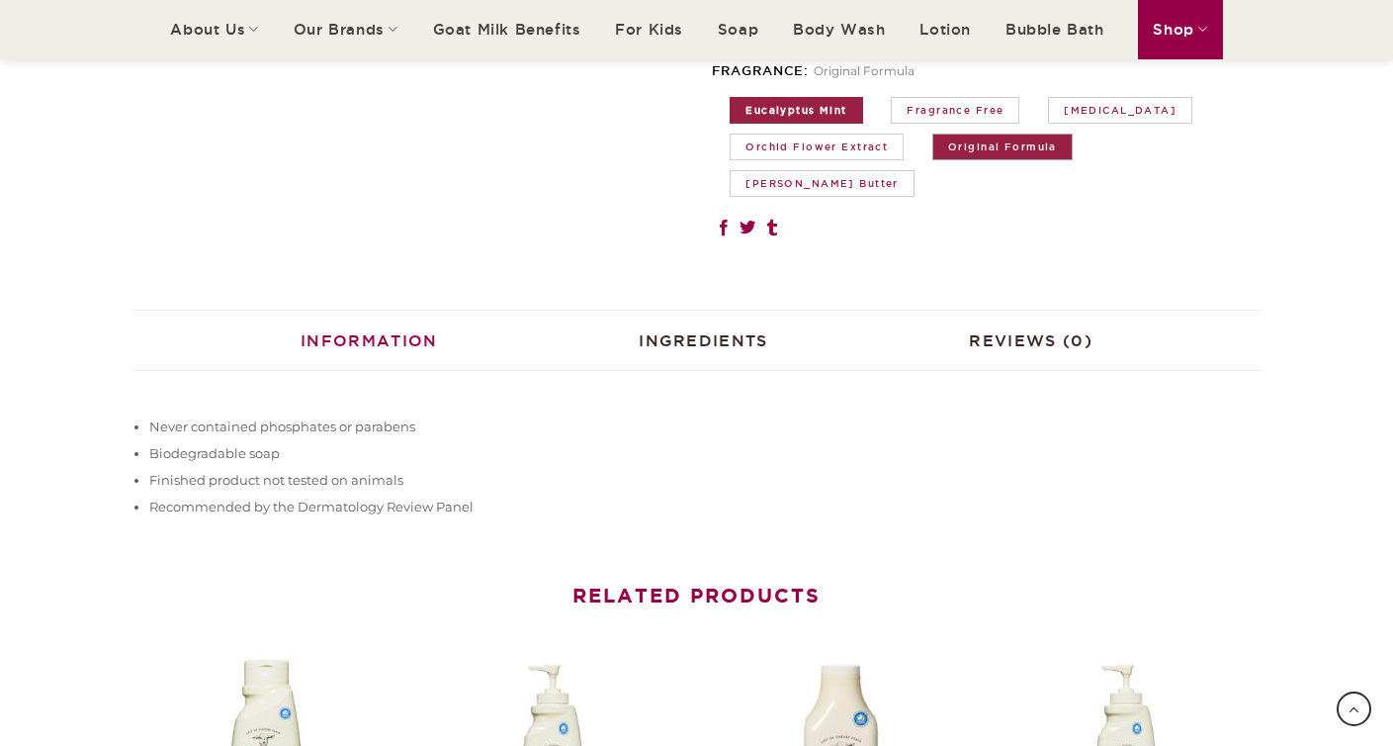
click at [981, 142] on link "Original Formula" at bounding box center [1003, 147] width 140 height 27
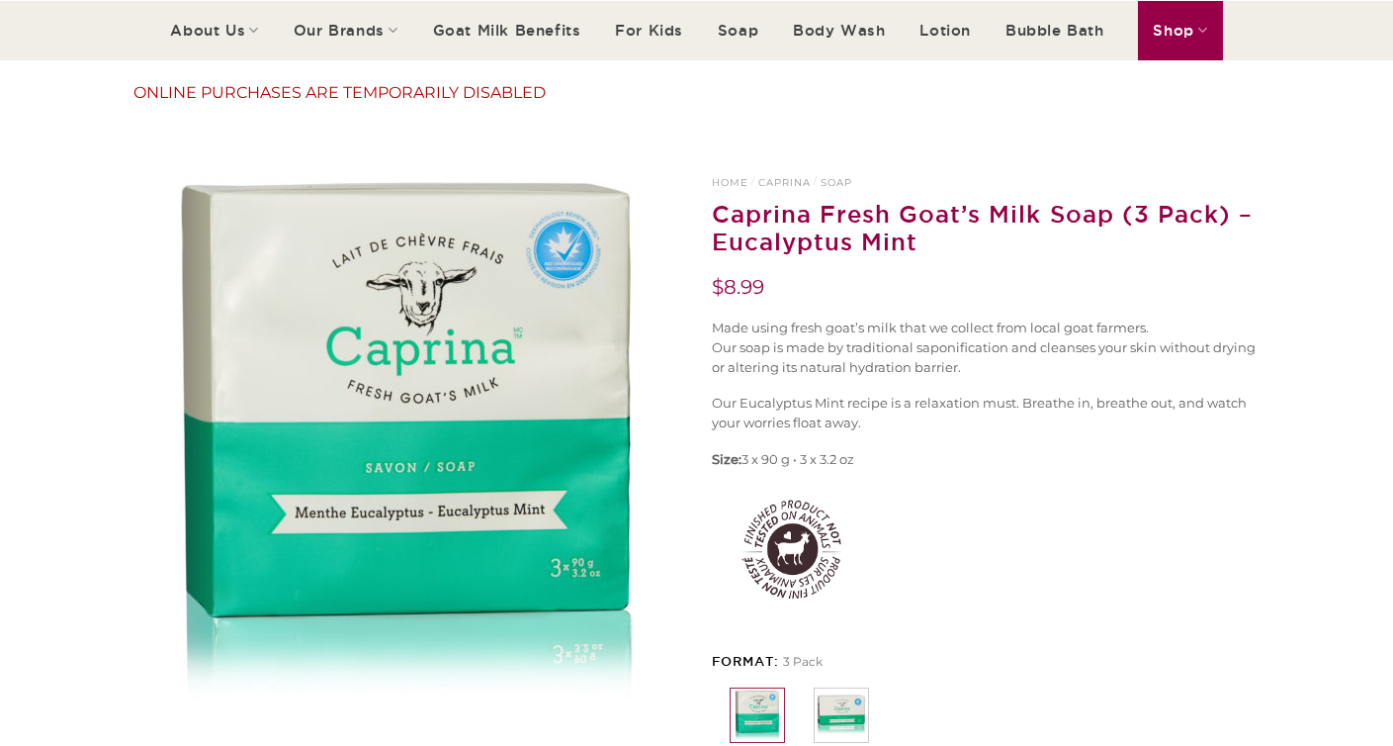
scroll to position [157, 0]
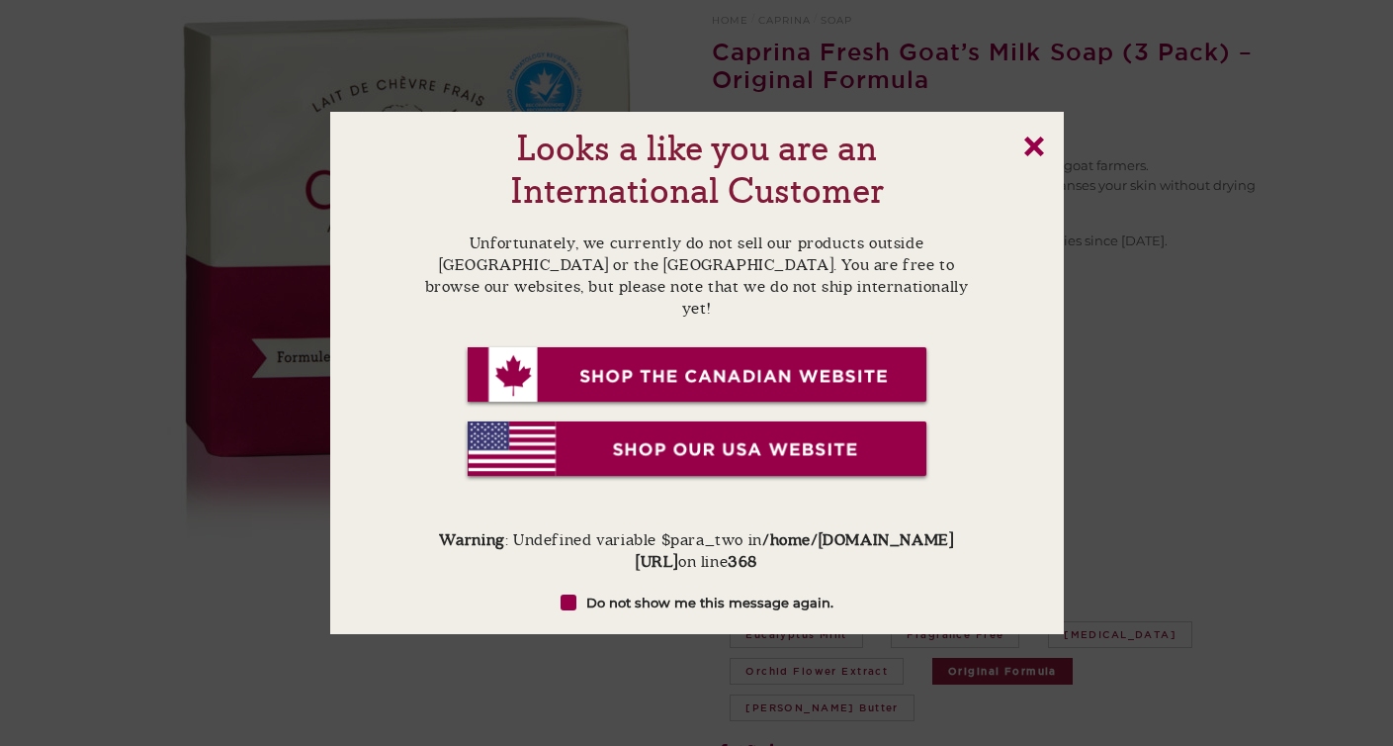
scroll to position [263, 0]
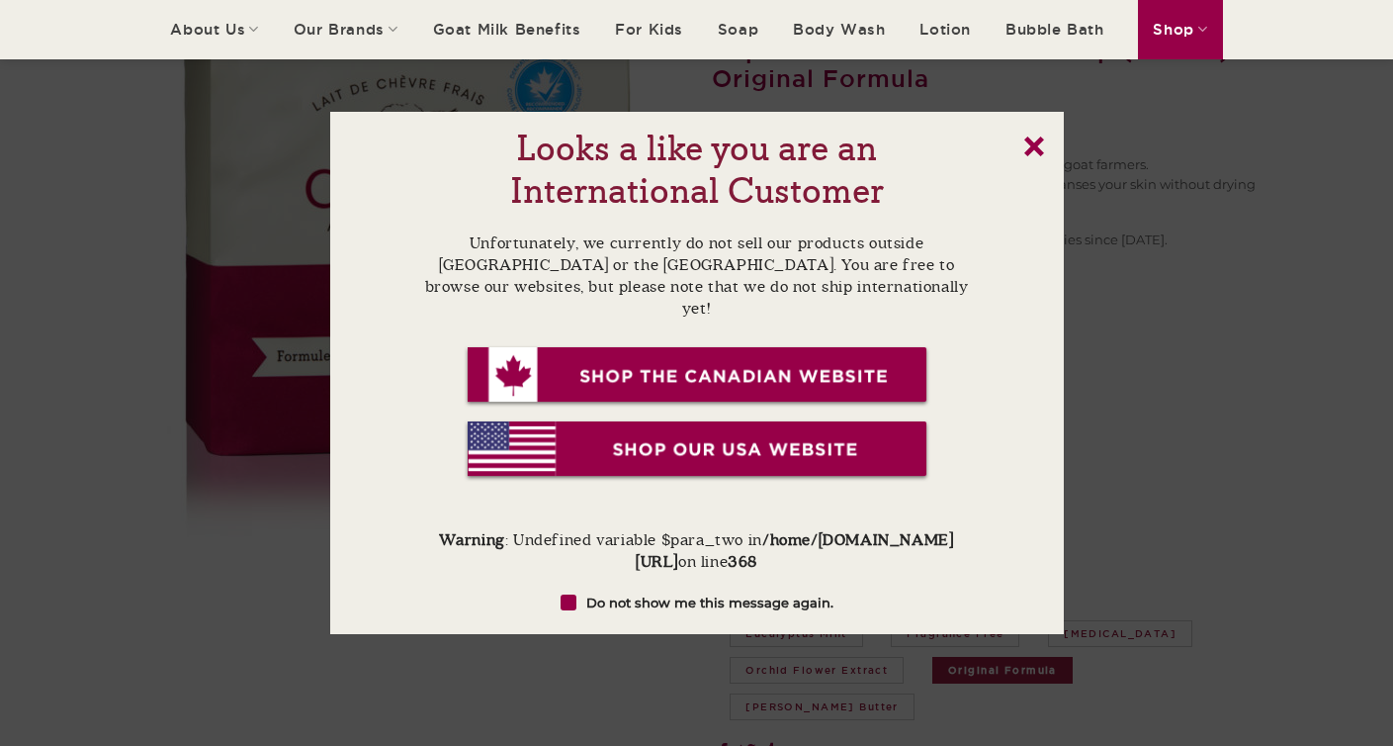
drag, startPoint x: 594, startPoint y: 593, endPoint x: 606, endPoint y: 593, distance: 11.9
click at [594, 593] on label "Do not show me this message again." at bounding box center [697, 602] width 556 height 20
click at [577, 598] on span at bounding box center [569, 602] width 16 height 16
click at [680, 598] on input "Do not show me this message again." at bounding box center [686, 602] width 13 height 13
checkbox input "true"
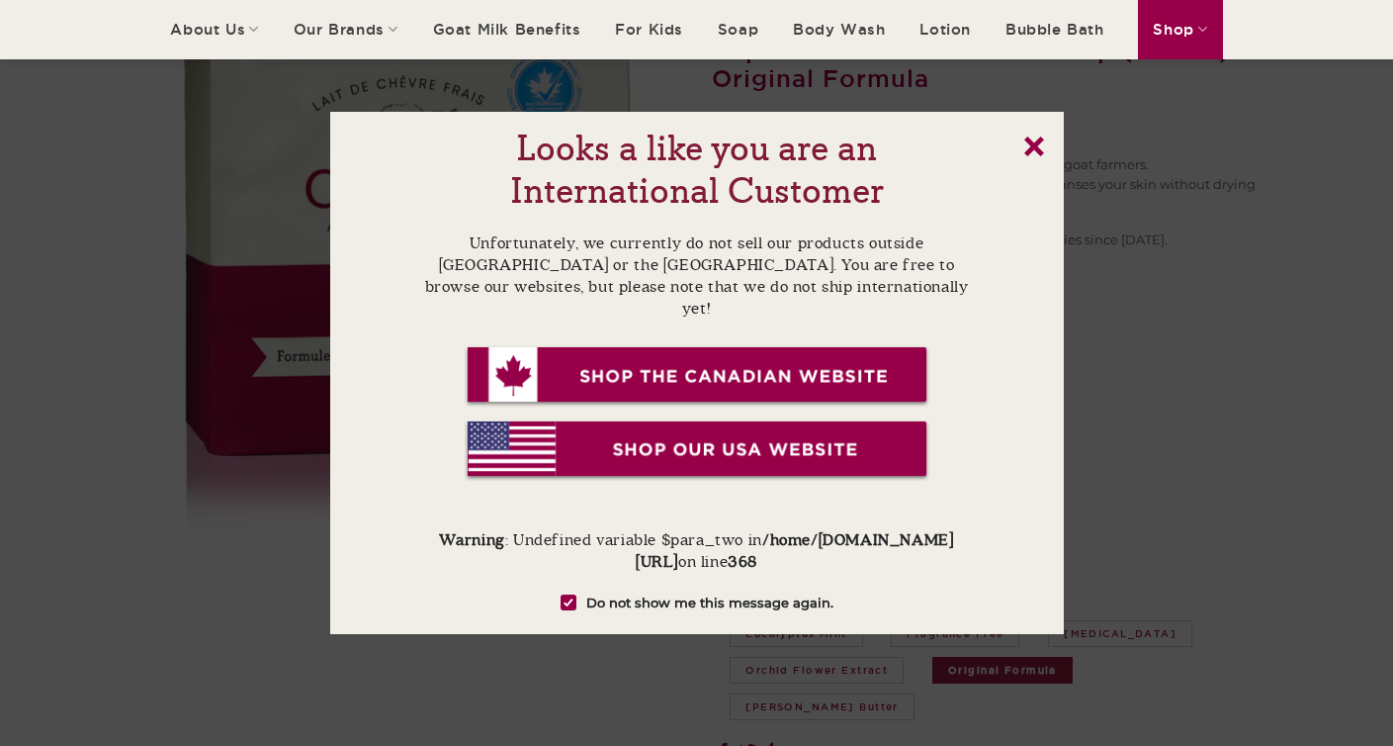
click at [1039, 147] on link "x" at bounding box center [1035, 146] width 20 height 20
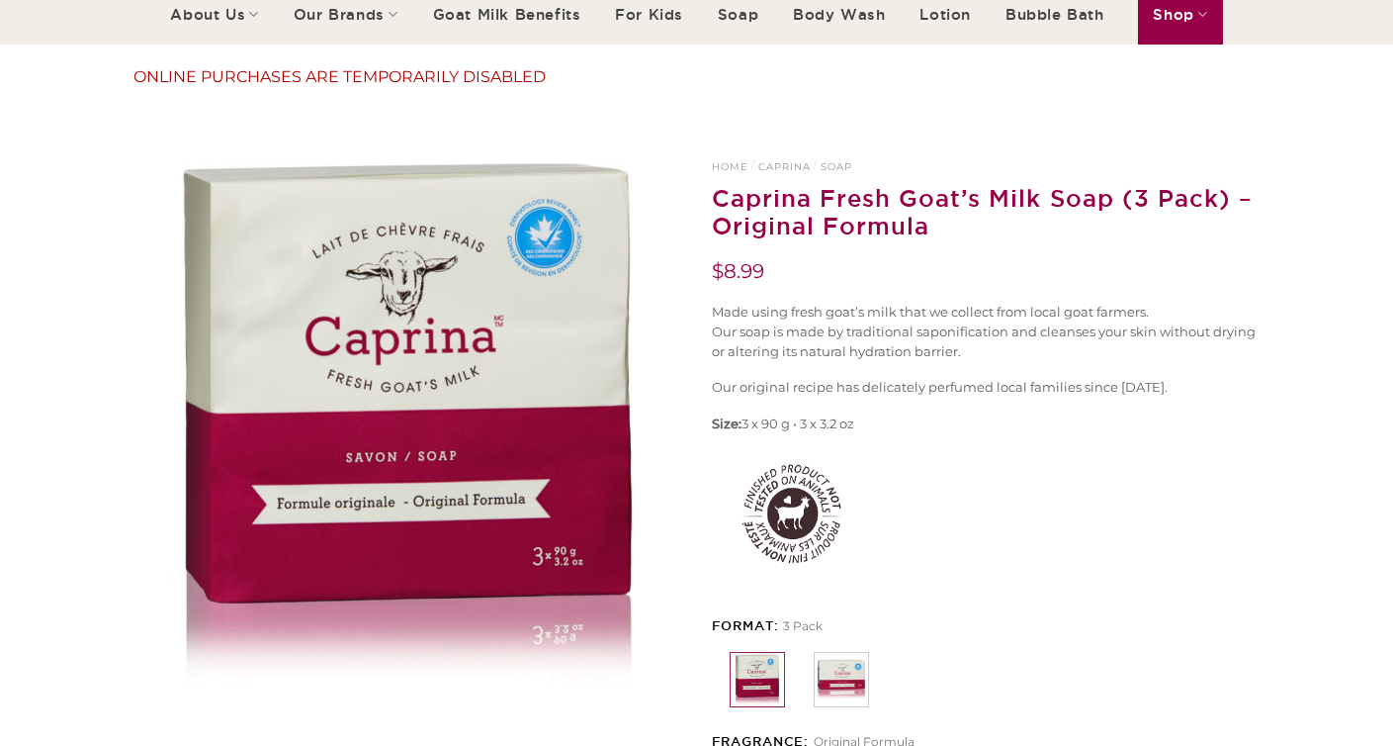
scroll to position [0, 0]
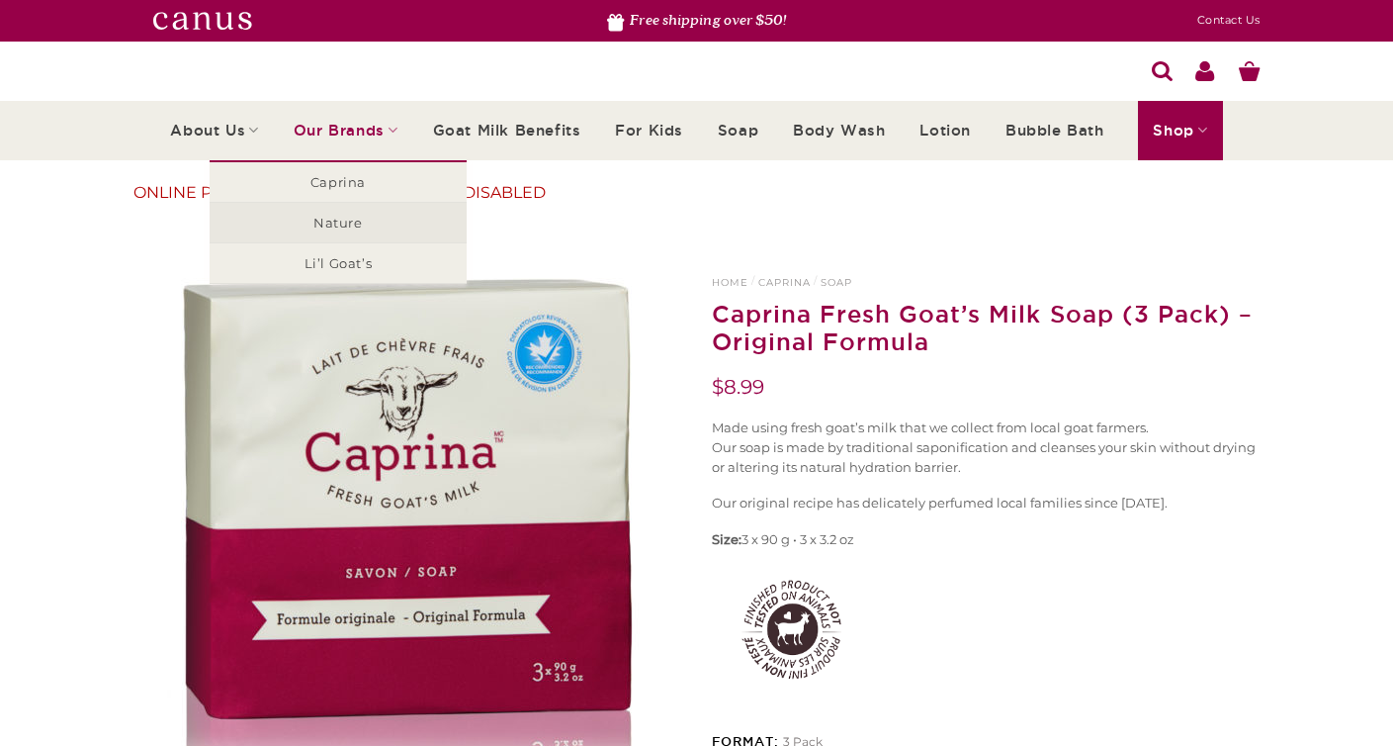
click at [344, 224] on link "Nature" at bounding box center [338, 223] width 257 height 40
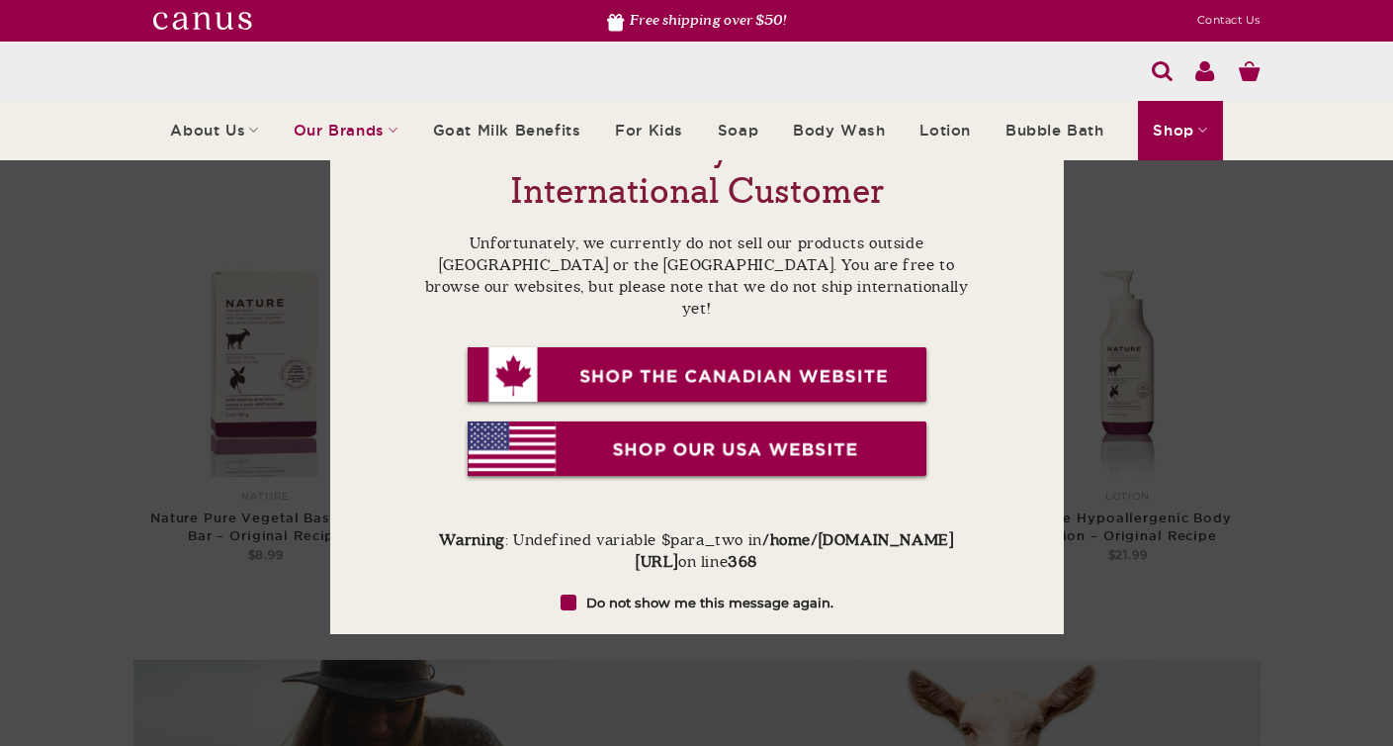
drag, startPoint x: 674, startPoint y: 596, endPoint x: 741, endPoint y: 577, distance: 69.1
click at [674, 597] on label "Do not show me this message again." at bounding box center [697, 602] width 556 height 20
click at [680, 597] on input "Do not show me this message again." at bounding box center [686, 602] width 13 height 13
checkbox input "true"
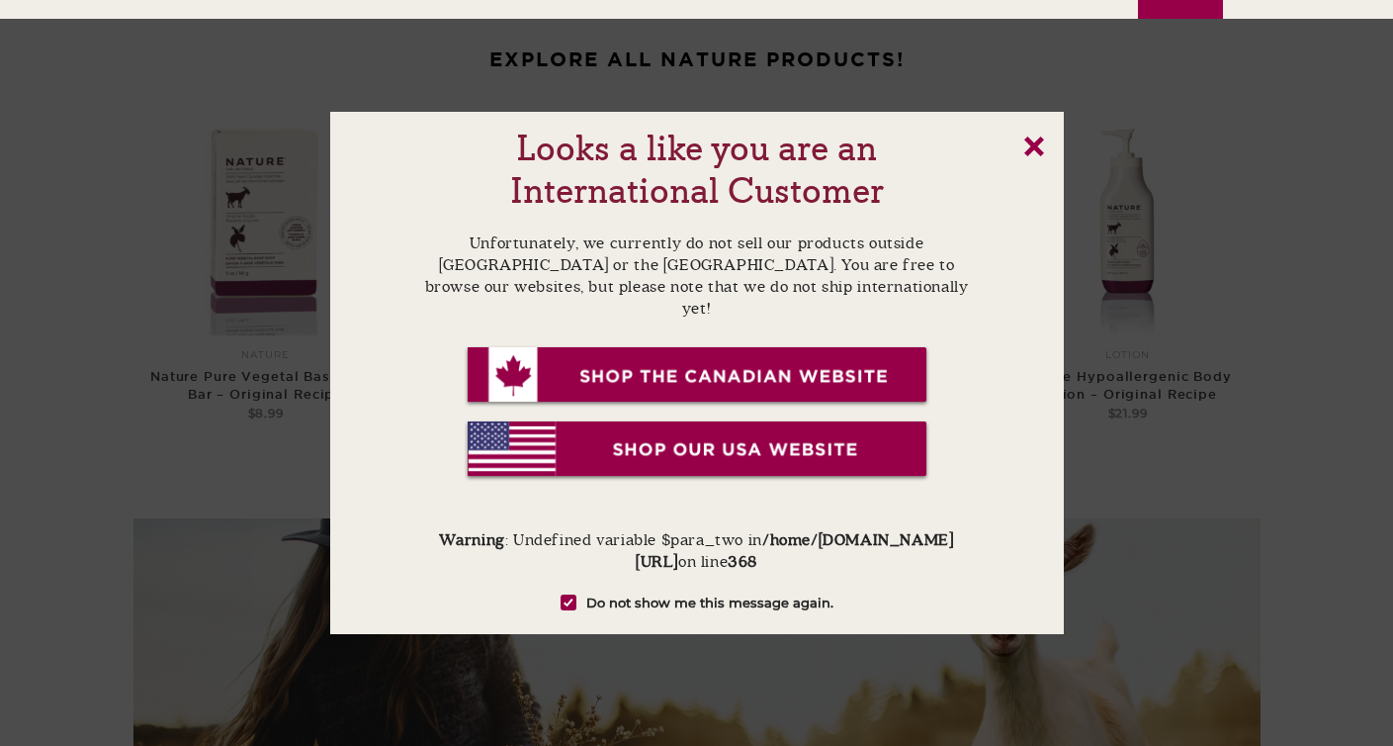
scroll to position [310, 0]
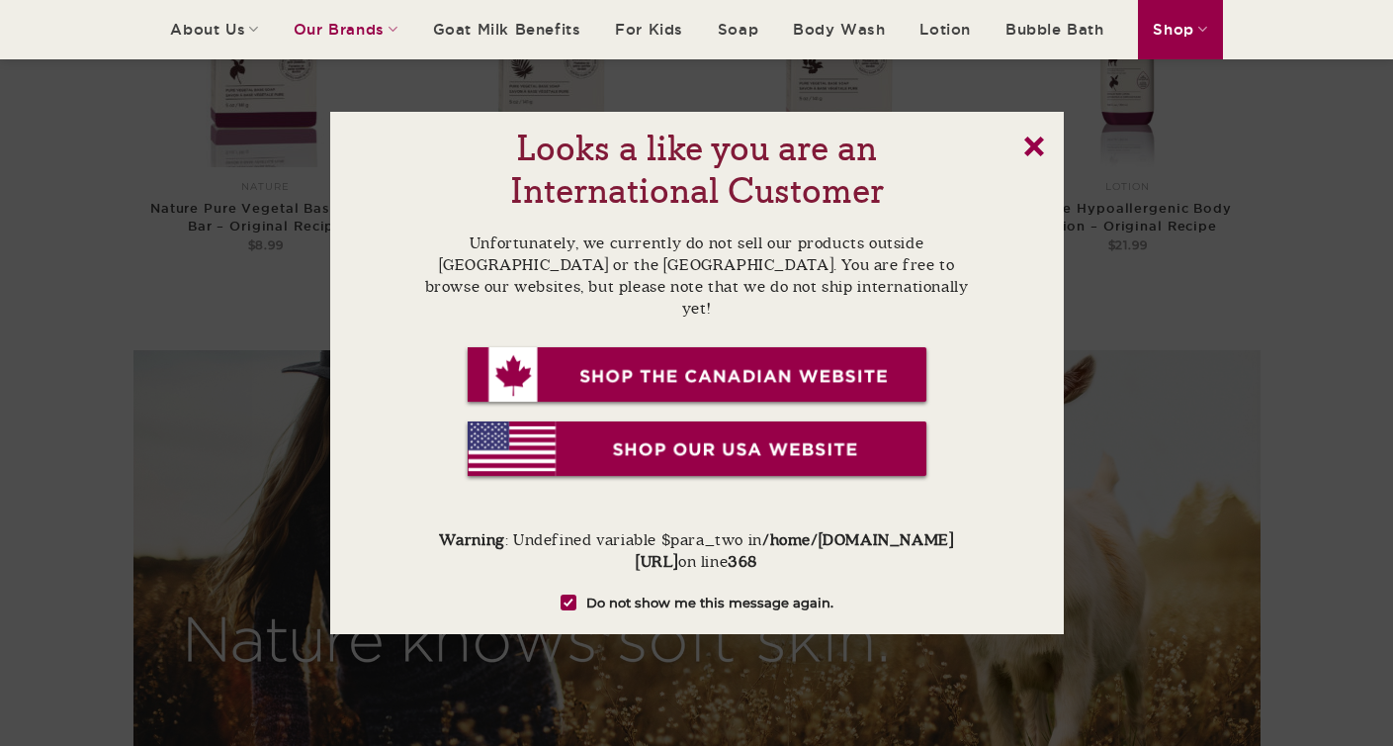
click at [1028, 147] on link "x" at bounding box center [1035, 146] width 20 height 20
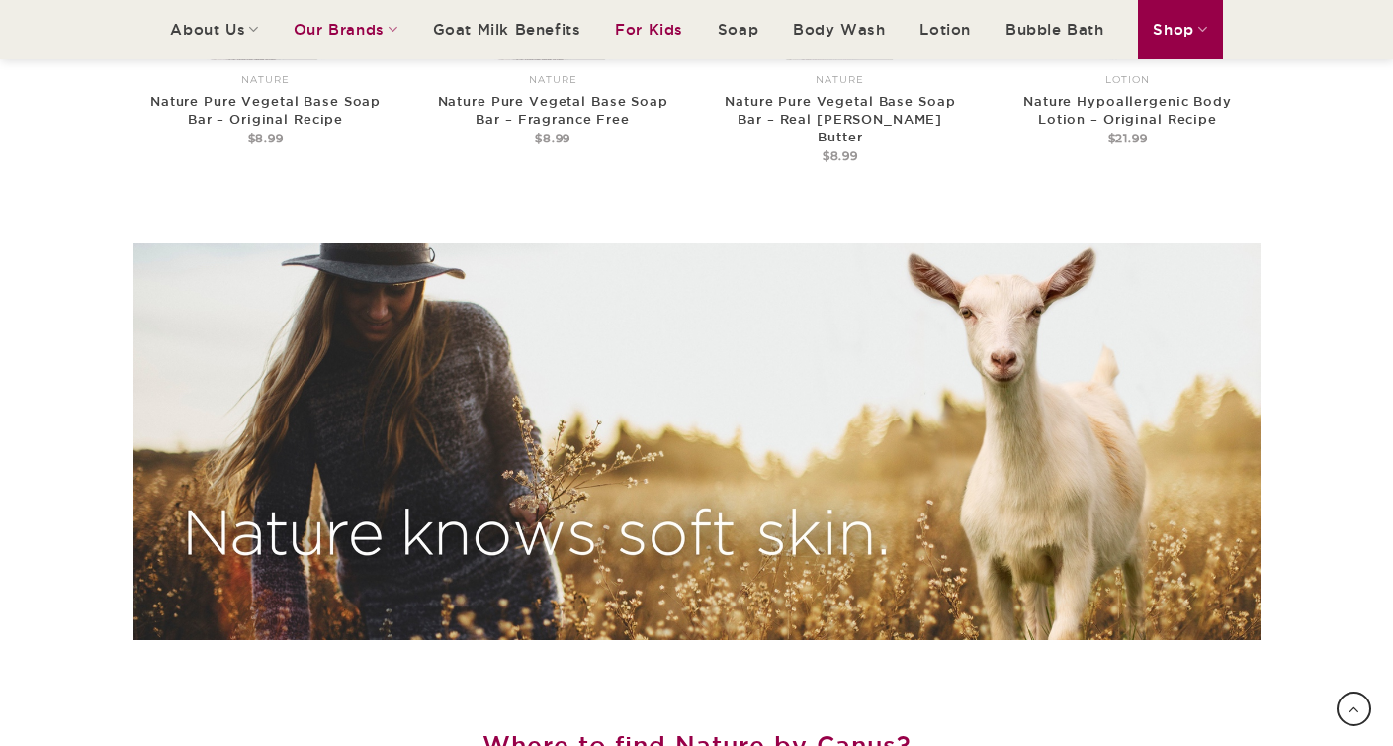
scroll to position [0, 0]
